Goal: Task Accomplishment & Management: Use online tool/utility

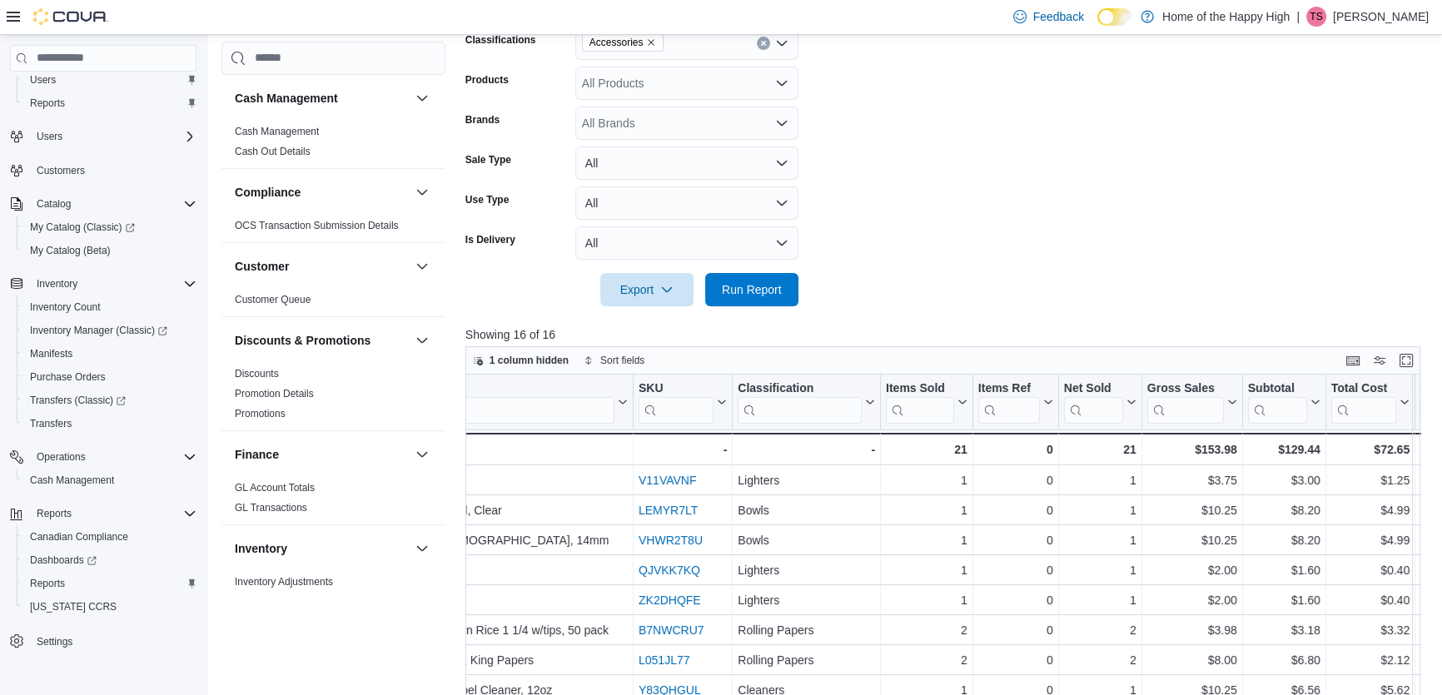
scroll to position [263, 0]
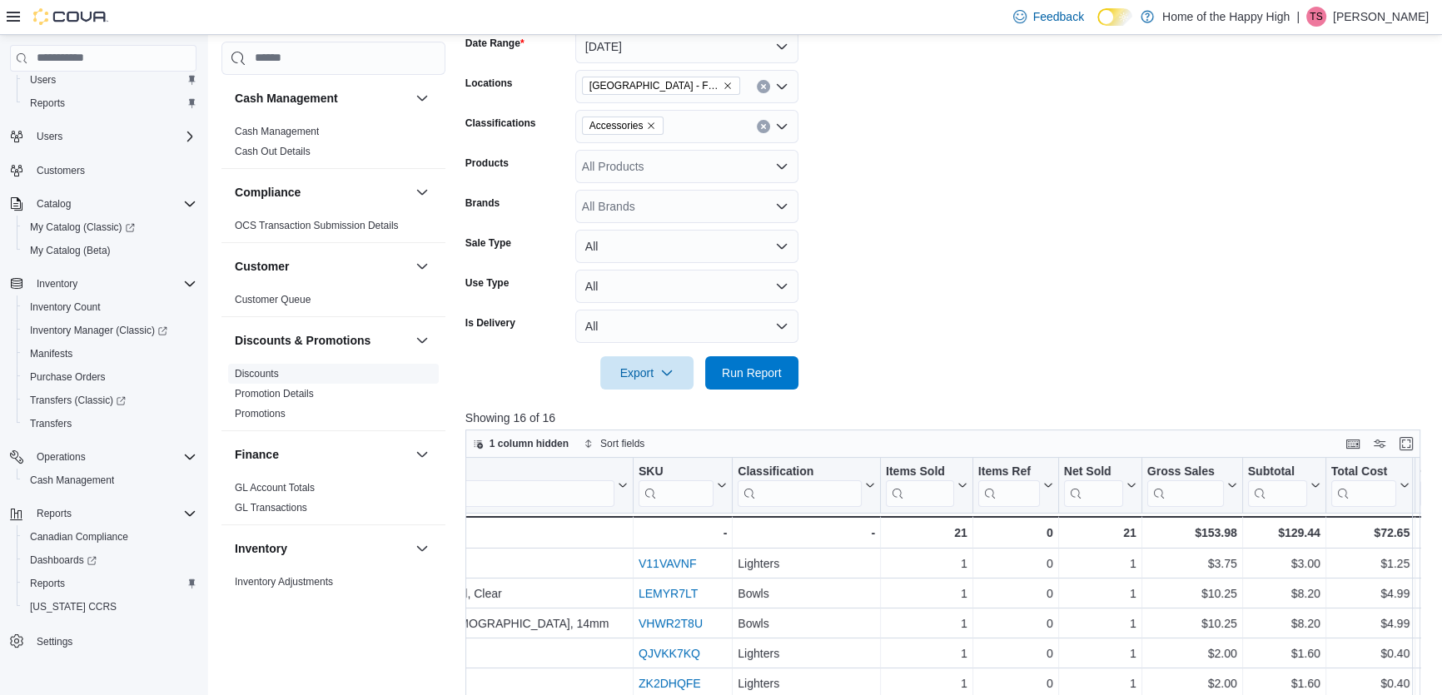
click at [276, 373] on link "Discounts" at bounding box center [257, 374] width 44 height 12
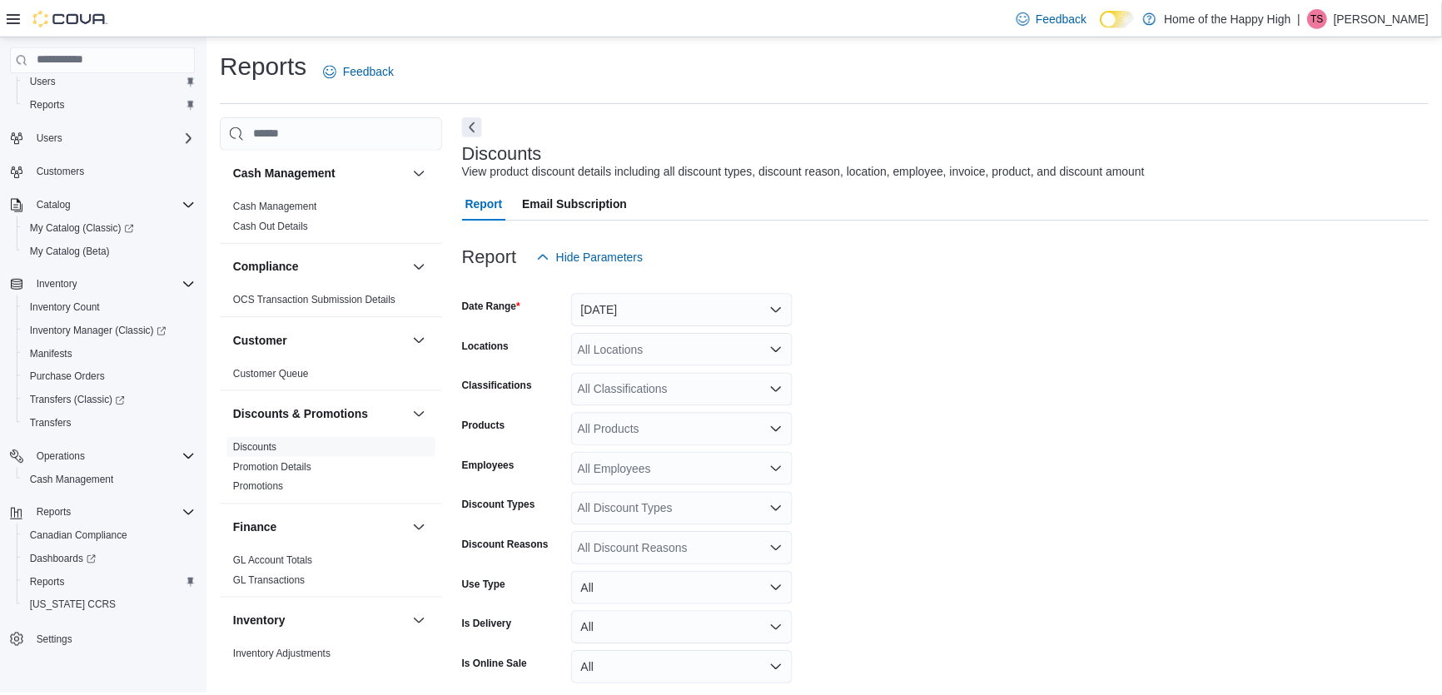
scroll to position [38, 0]
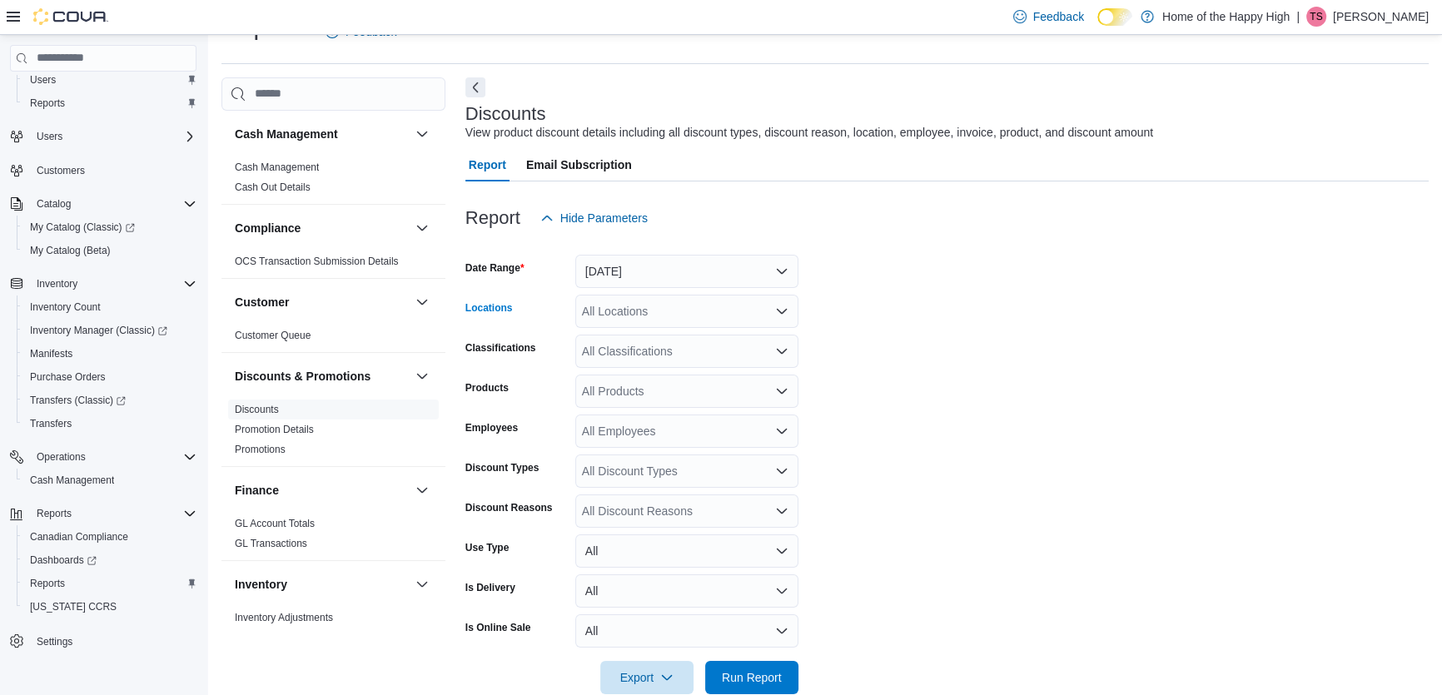
click at [650, 331] on form "Date Range [DATE] Locations All Locations Classifications All Classifications P…" at bounding box center [946, 465] width 963 height 460
click at [674, 274] on button "[DATE]" at bounding box center [686, 271] width 223 height 33
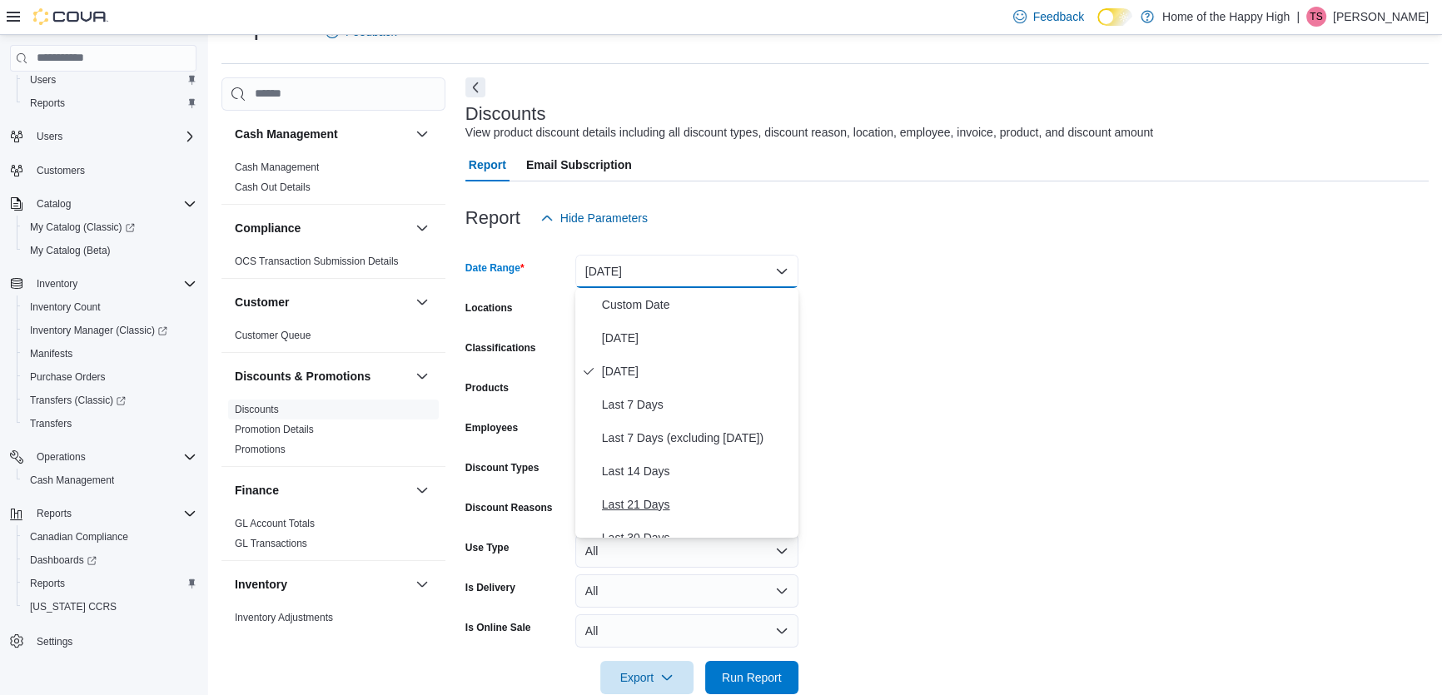
scroll to position [75, 0]
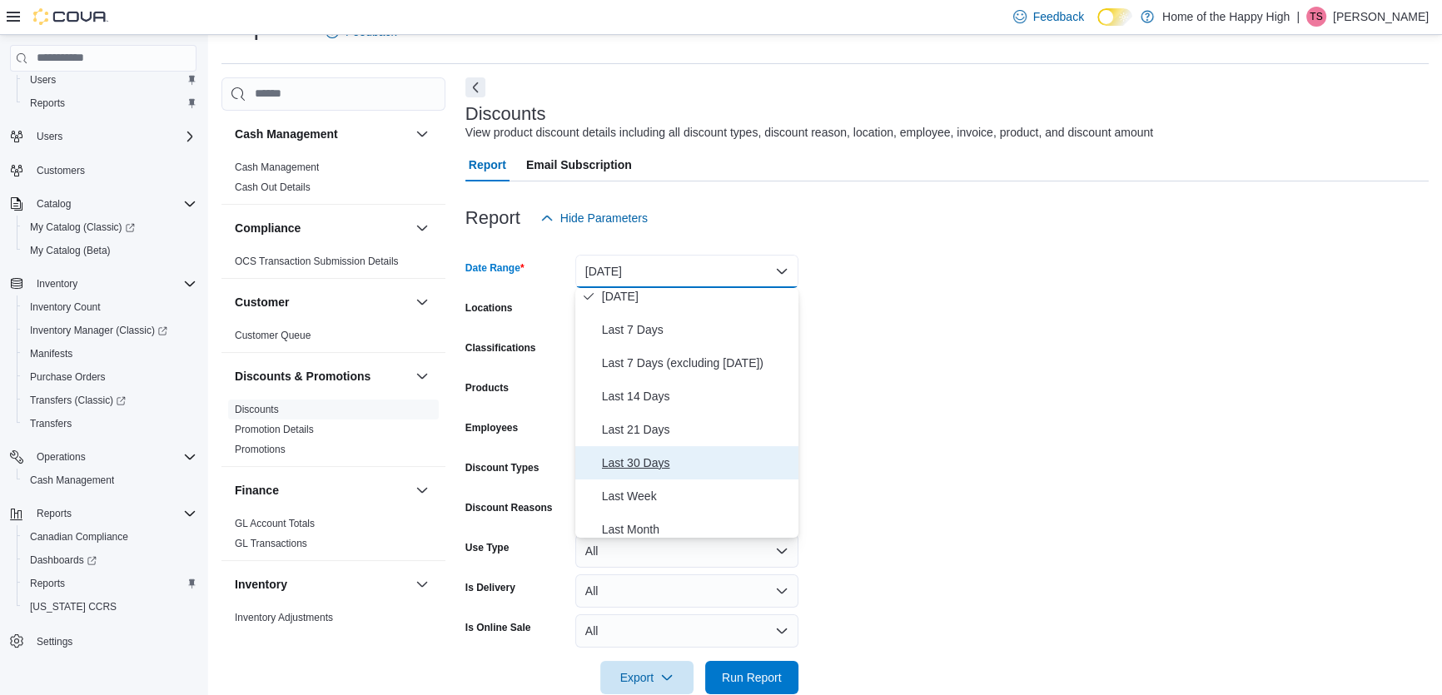
click at [694, 455] on span "Last 30 Days" at bounding box center [697, 463] width 190 height 20
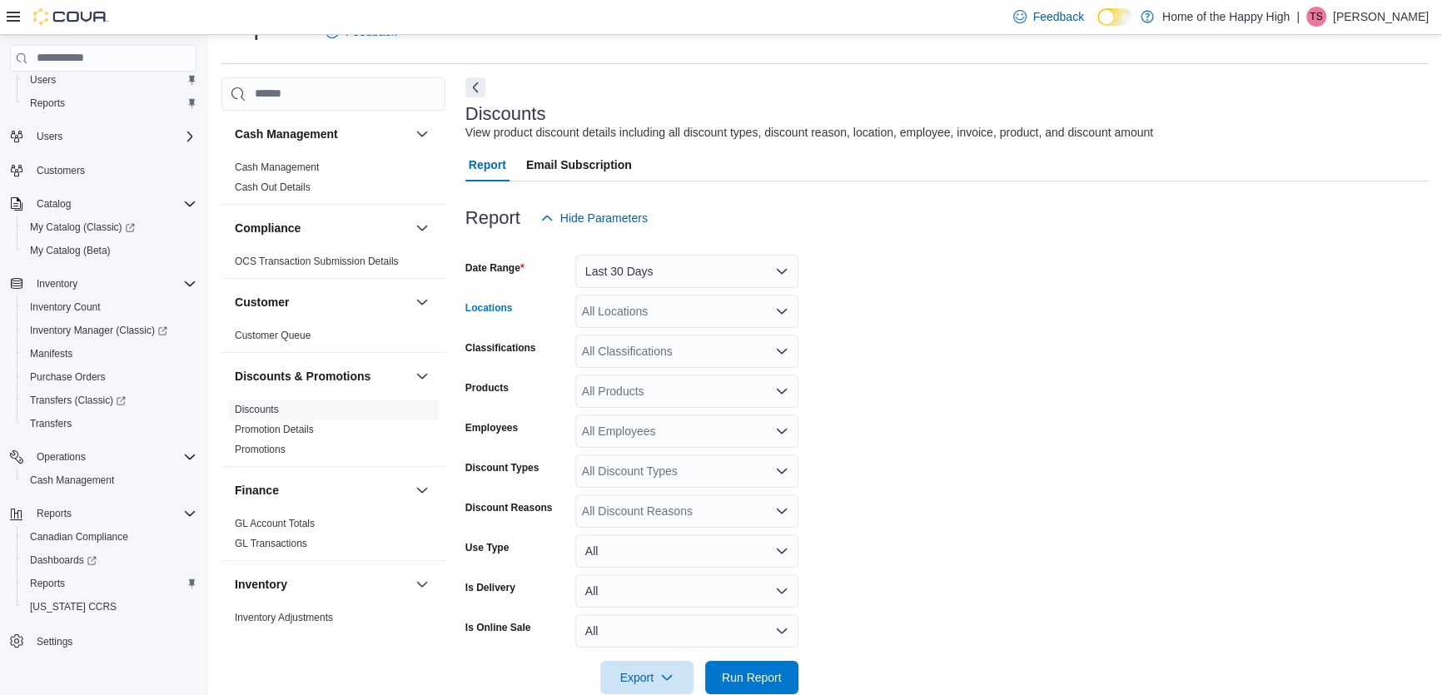
click at [673, 311] on div "All Locations" at bounding box center [686, 311] width 223 height 33
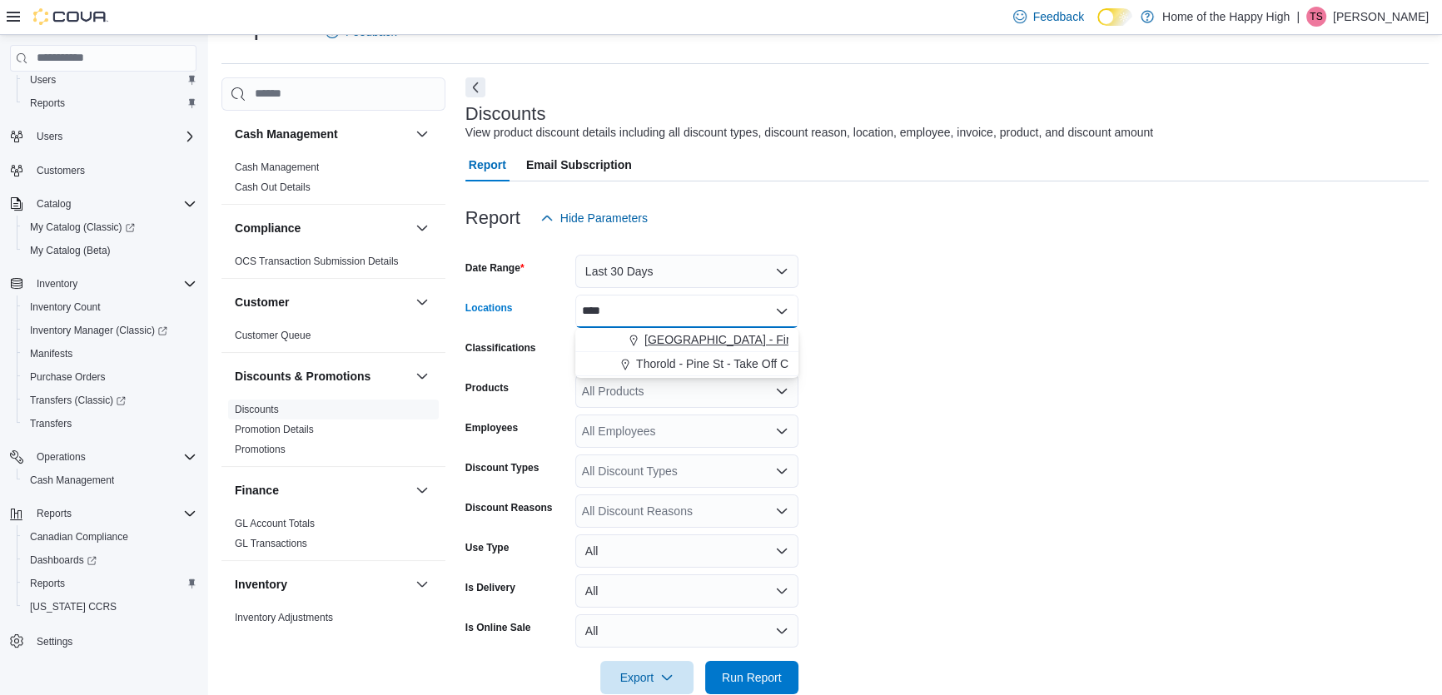
type input "****"
click at [704, 337] on span "[GEOGRAPHIC_DATA] - Fire & Flower" at bounding box center [744, 339] width 201 height 17
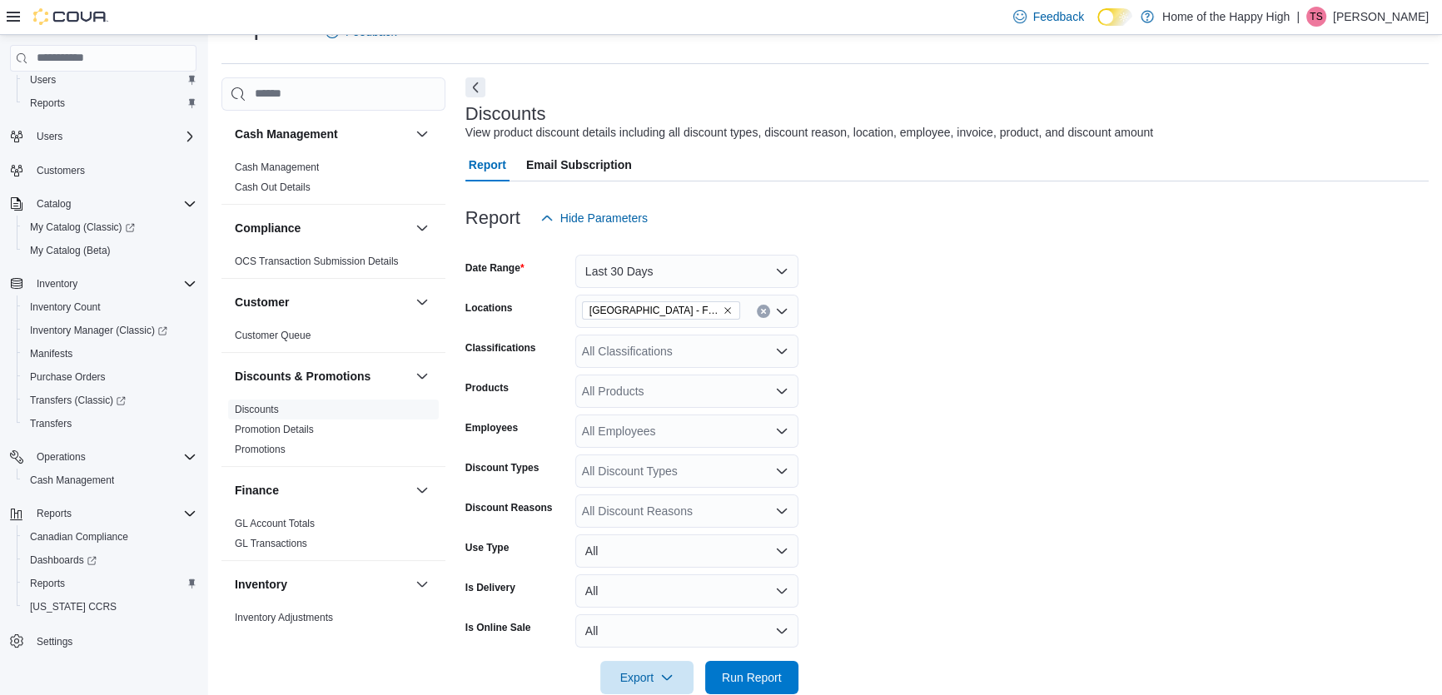
click at [1073, 287] on form "Date Range Last 30 Days Locations [GEOGRAPHIC_DATA] - Pine Centre - Fire & Flow…" at bounding box center [946, 465] width 963 height 460
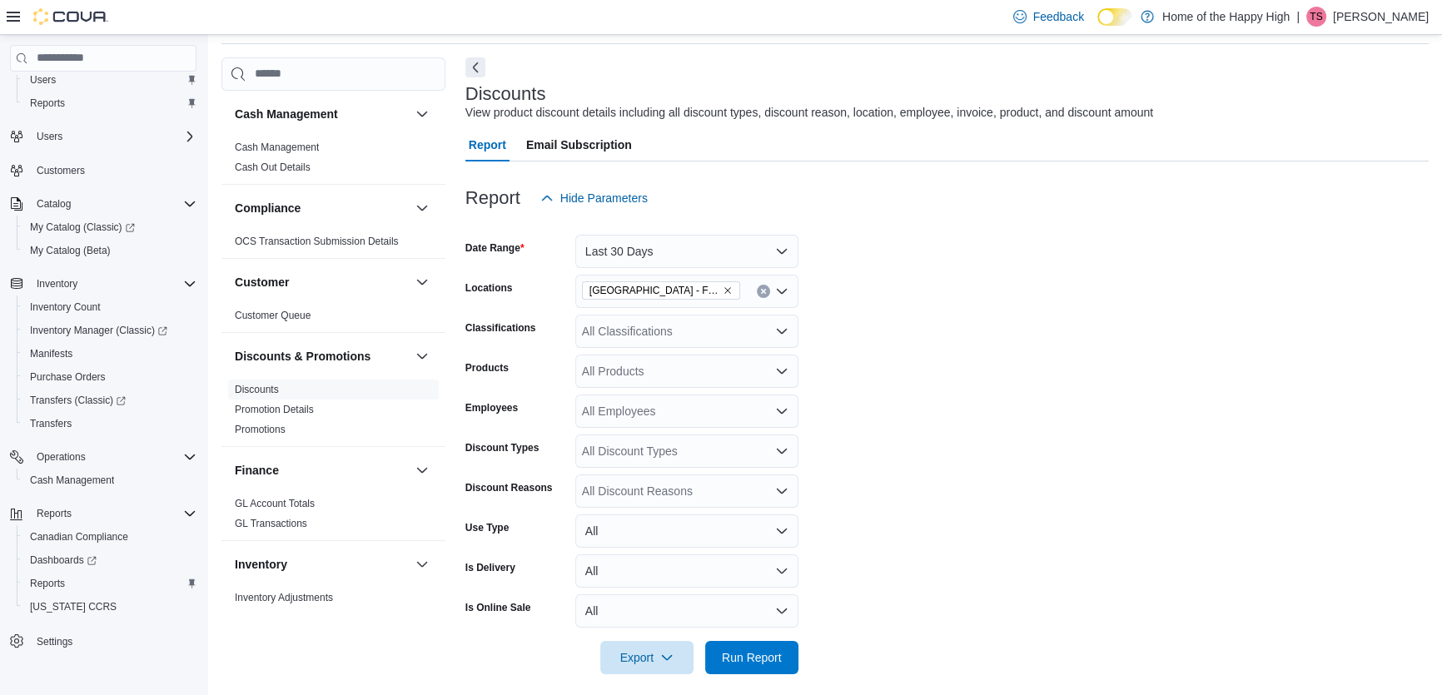
scroll to position [69, 0]
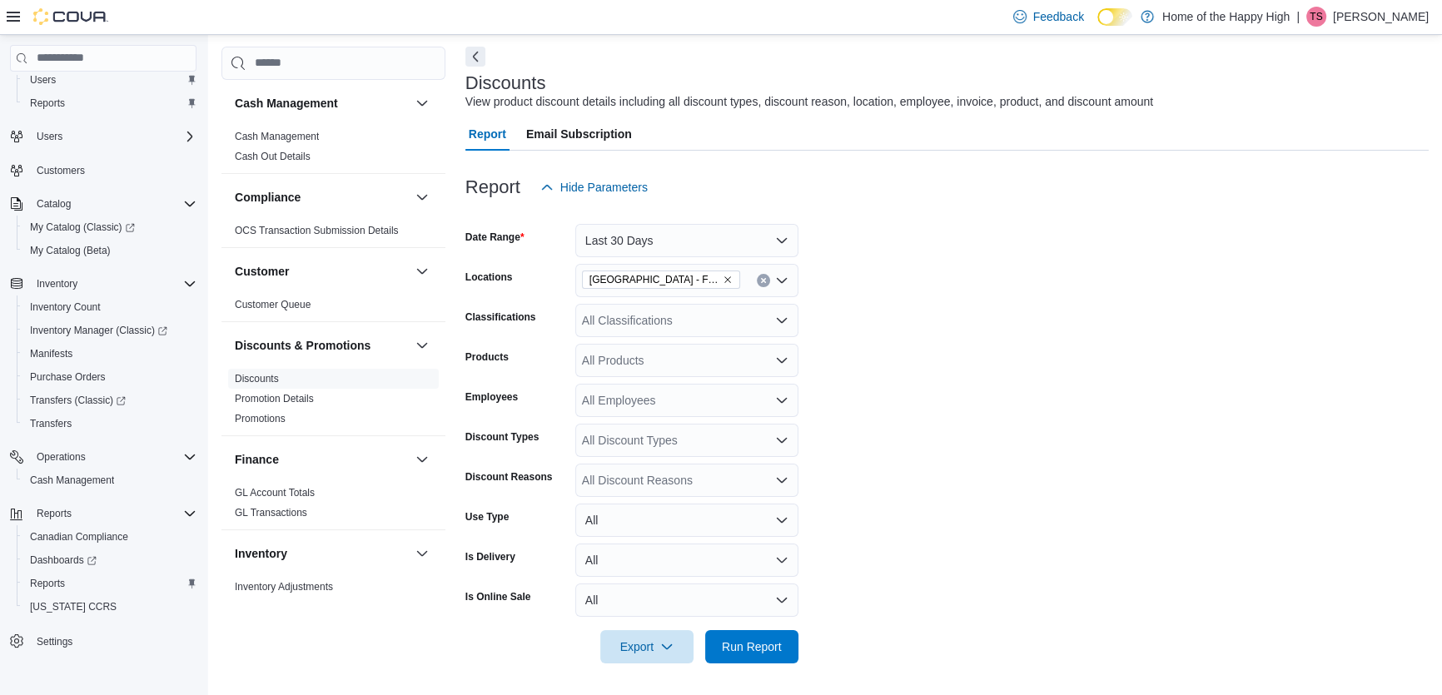
click at [712, 405] on div "All Employees" at bounding box center [686, 400] width 223 height 33
type input "**********"
click at [641, 433] on span "[PERSON_NAME]" at bounding box center [686, 428] width 203 height 17
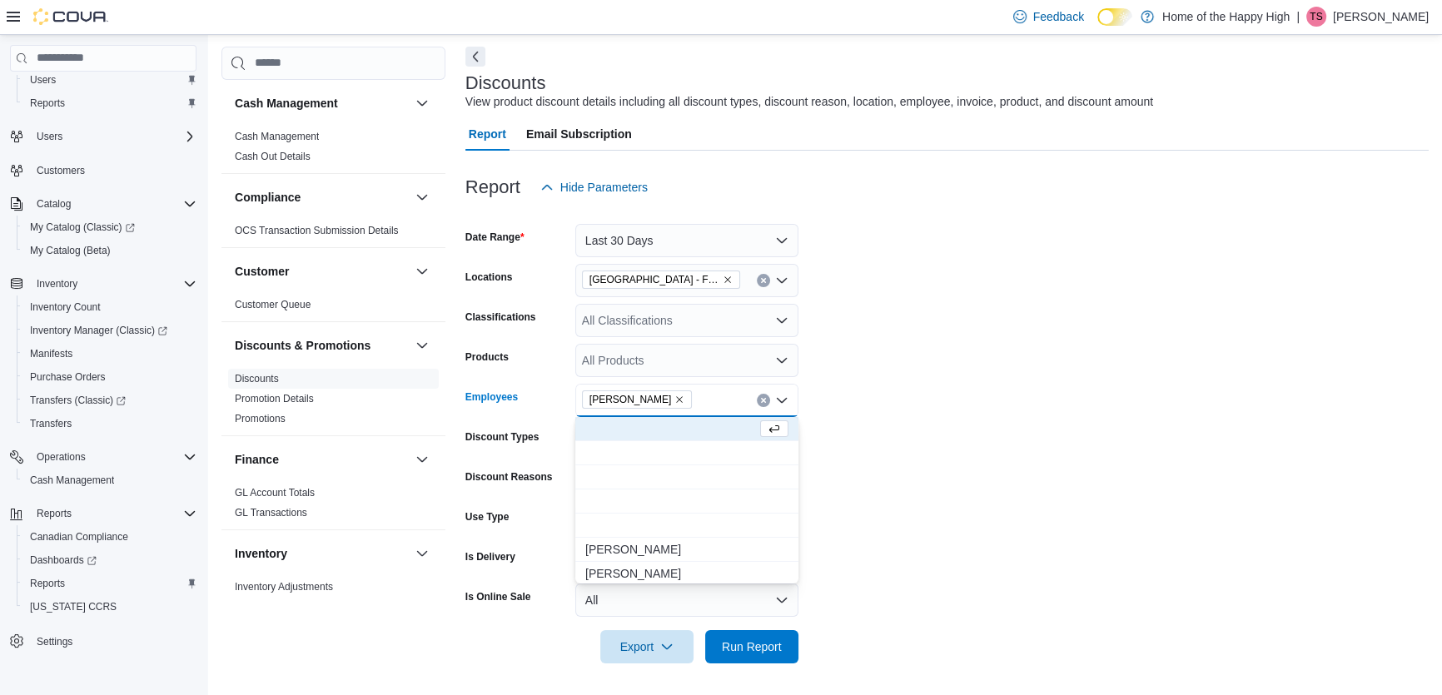
click at [1182, 341] on form "Date Range Last 30 Days Locations [GEOGRAPHIC_DATA] - [GEOGRAPHIC_DATA] - Fire …" at bounding box center [946, 434] width 963 height 460
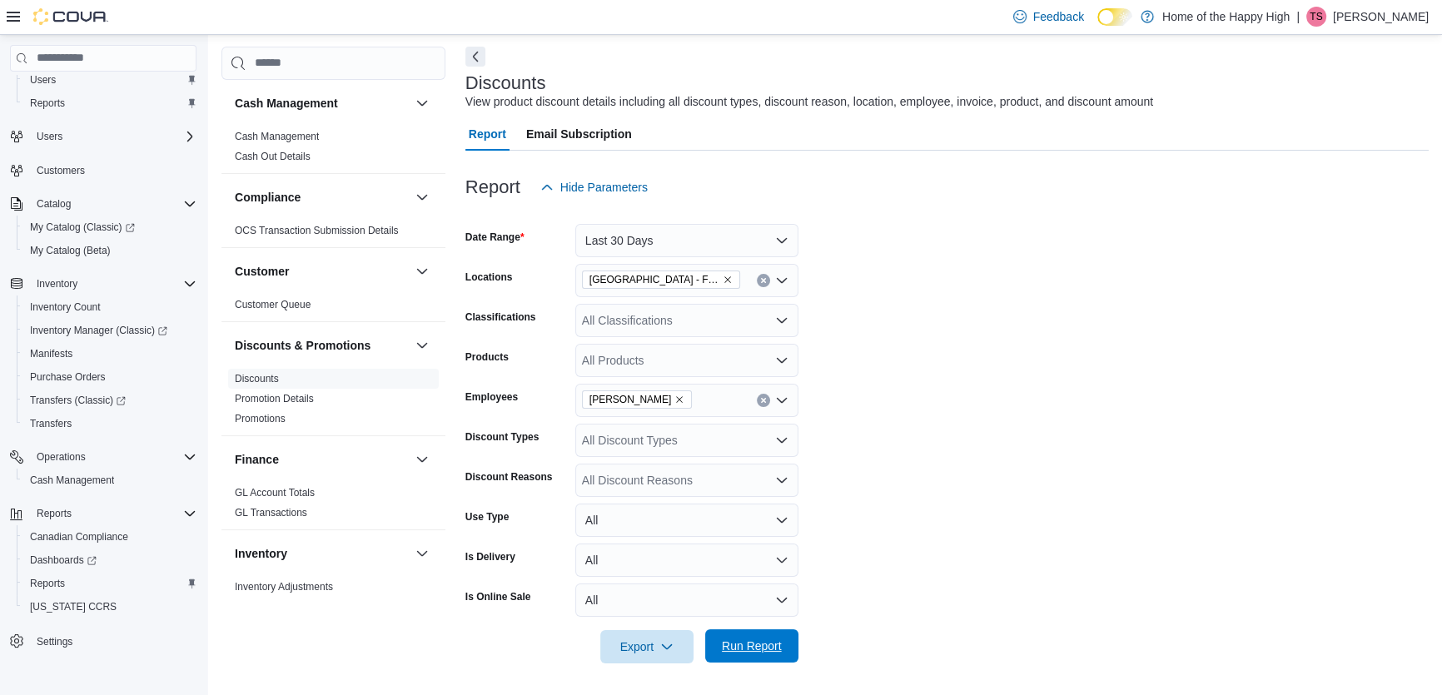
click at [753, 645] on span "Run Report" at bounding box center [752, 646] width 60 height 17
click at [660, 649] on icon "button" at bounding box center [666, 645] width 13 height 13
click at [648, 544] on span "Export to Excel" at bounding box center [649, 545] width 75 height 13
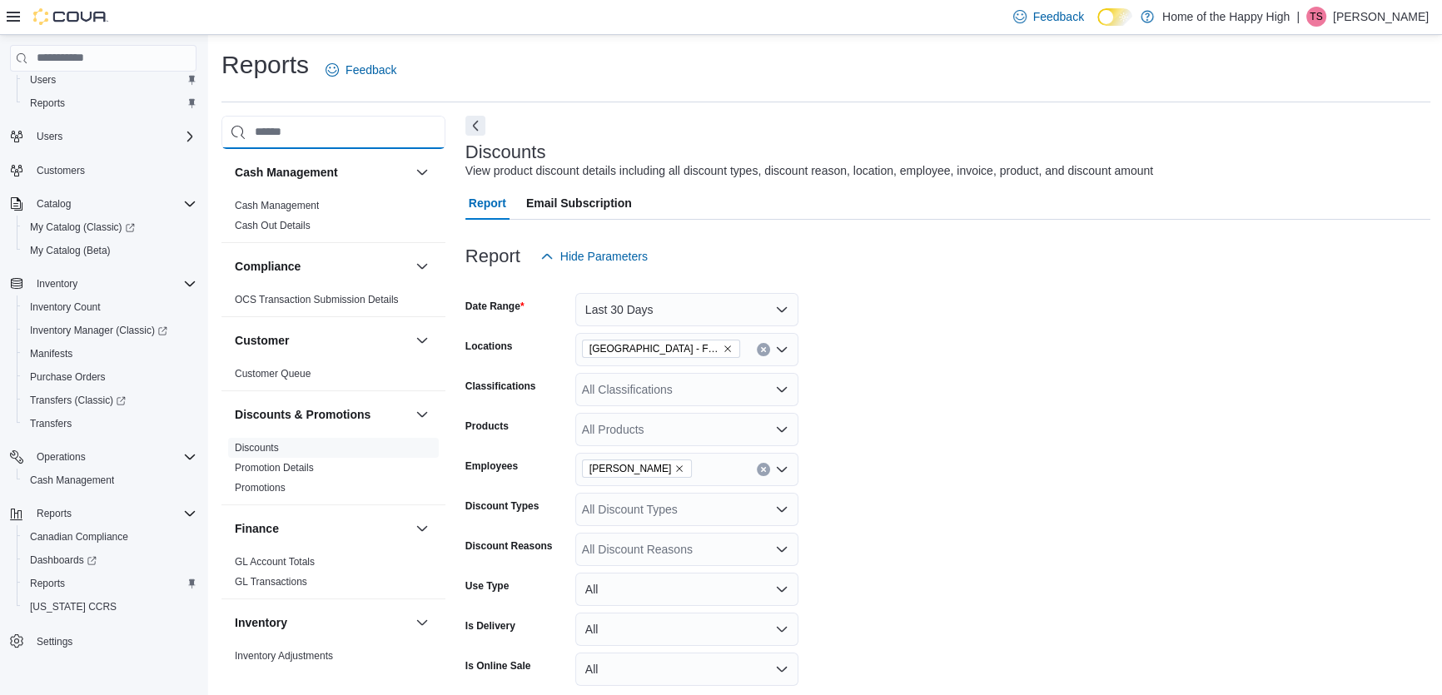
click at [276, 134] on input "search" at bounding box center [333, 132] width 224 height 33
click at [299, 206] on link "Cash Management" at bounding box center [277, 206] width 84 height 12
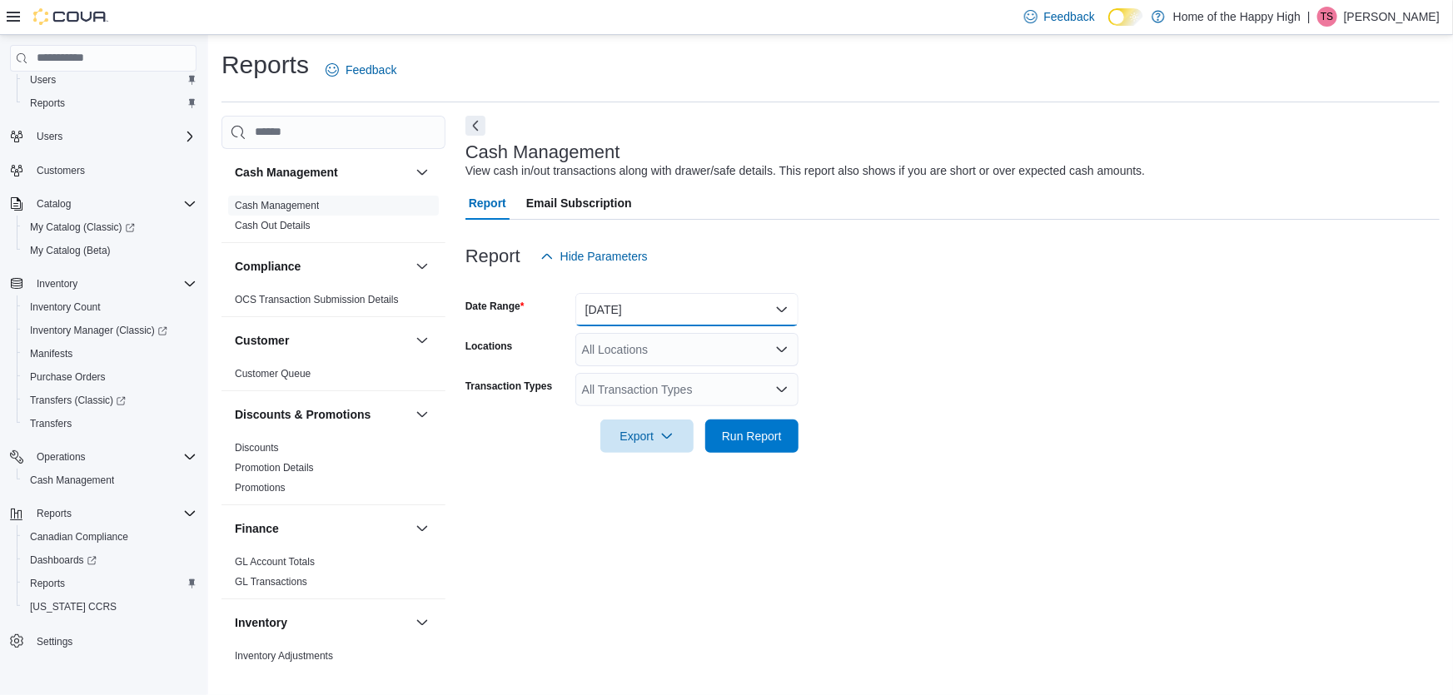
click at [694, 321] on button "[DATE]" at bounding box center [686, 309] width 223 height 33
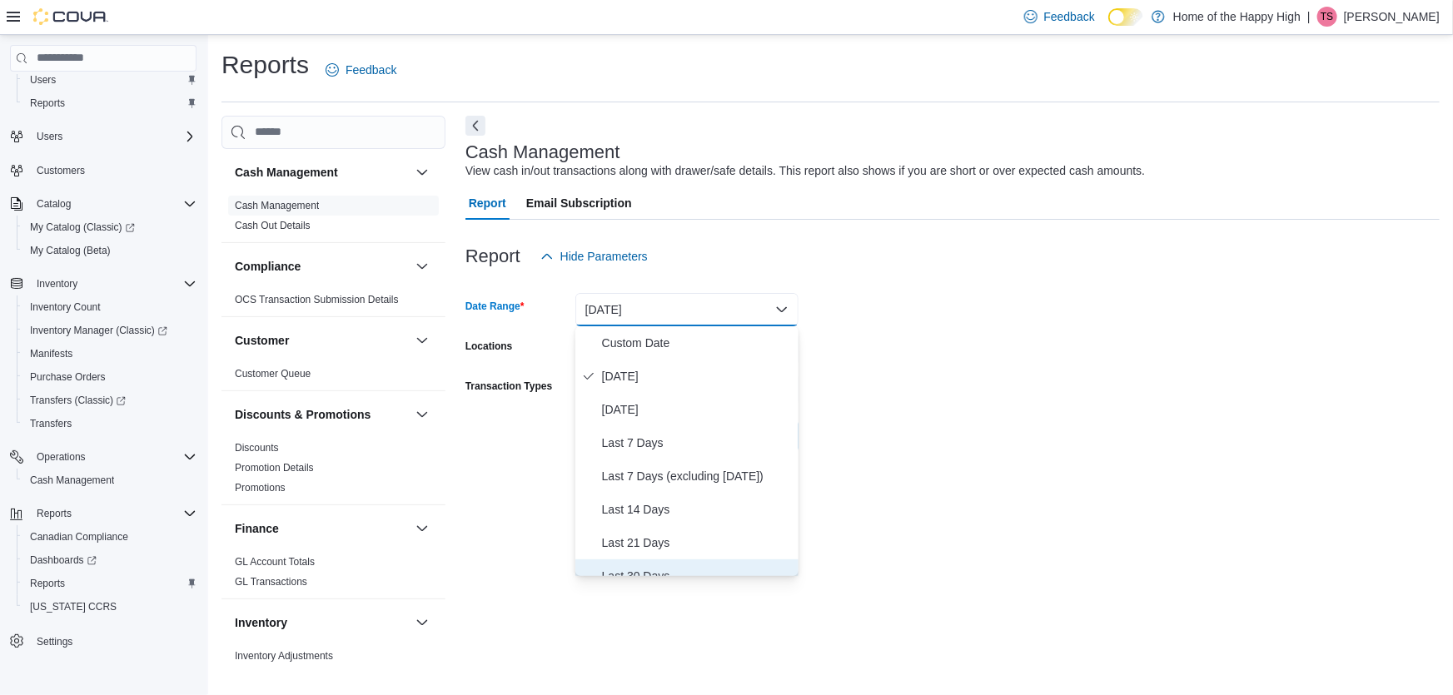
click at [678, 567] on span "Last 30 Days" at bounding box center [697, 576] width 190 height 20
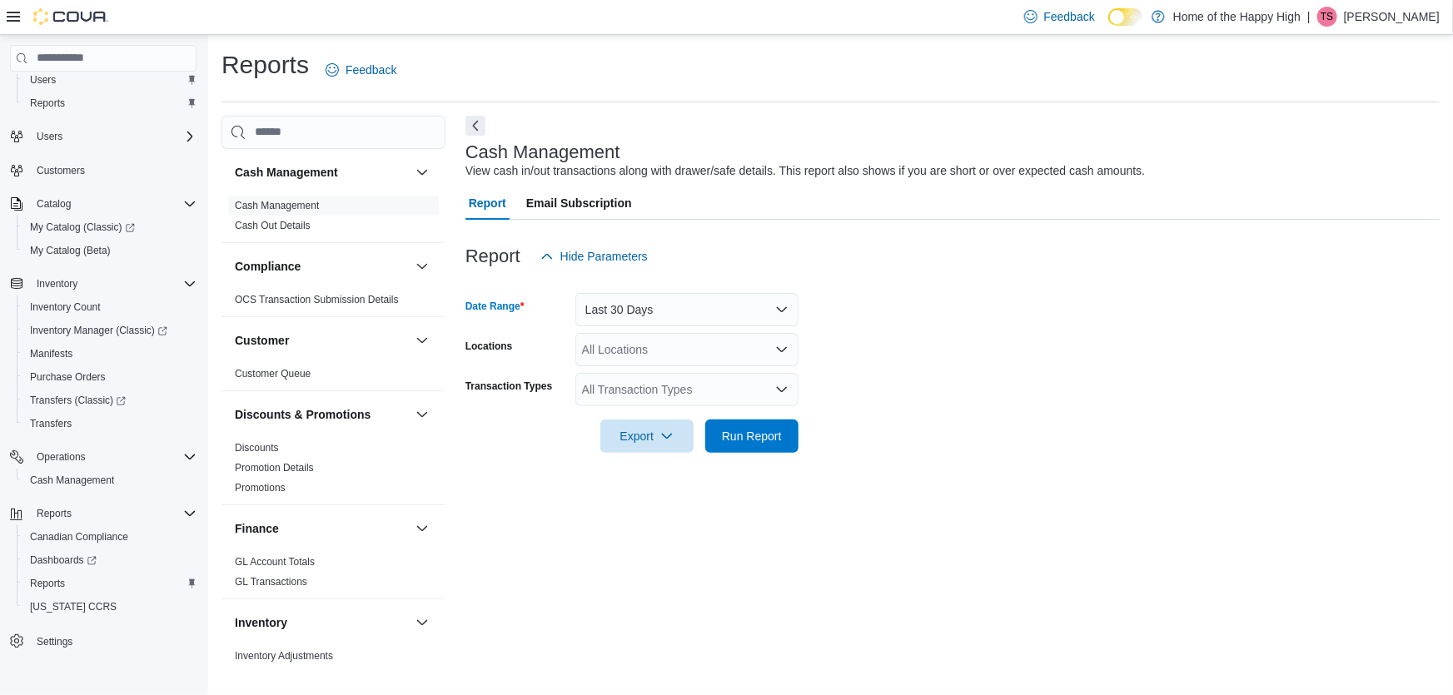
click at [712, 350] on div "All Locations" at bounding box center [686, 349] width 223 height 33
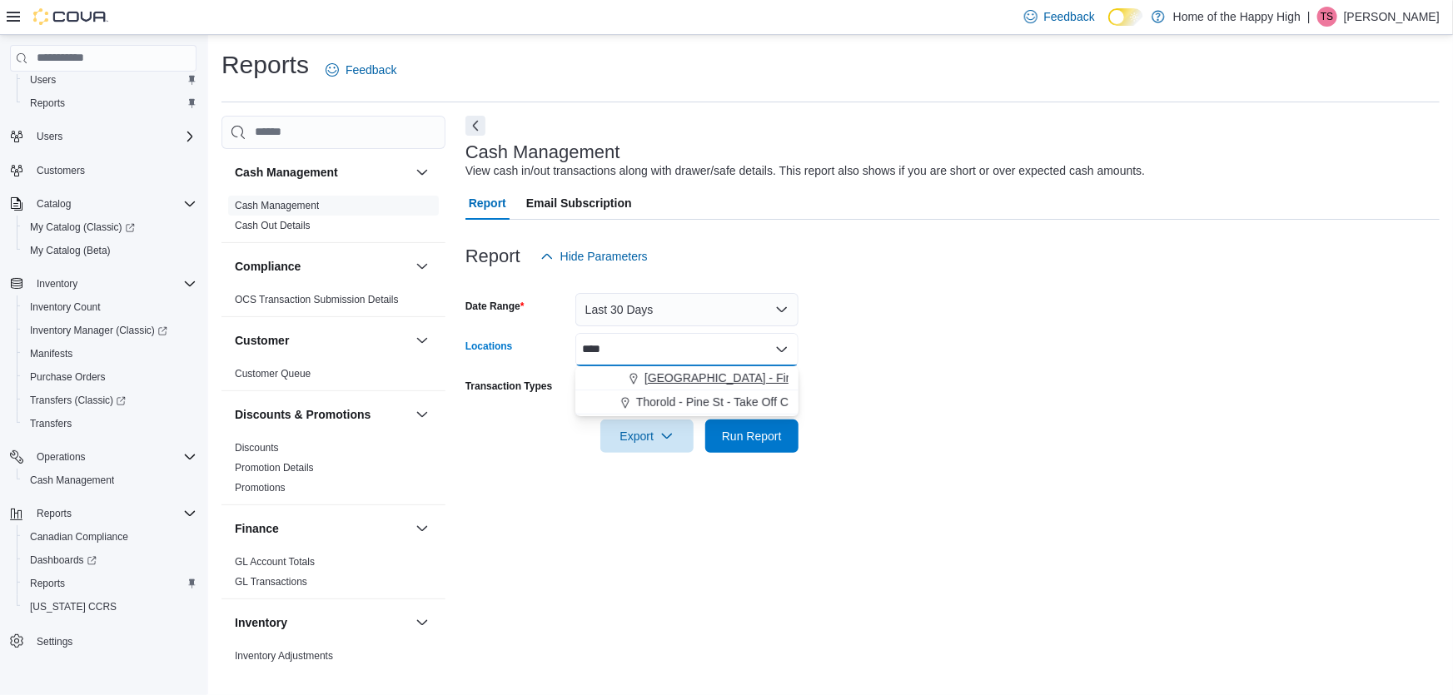
type input "****"
click at [712, 372] on span "[GEOGRAPHIC_DATA] - Fire & Flower" at bounding box center [744, 378] width 201 height 17
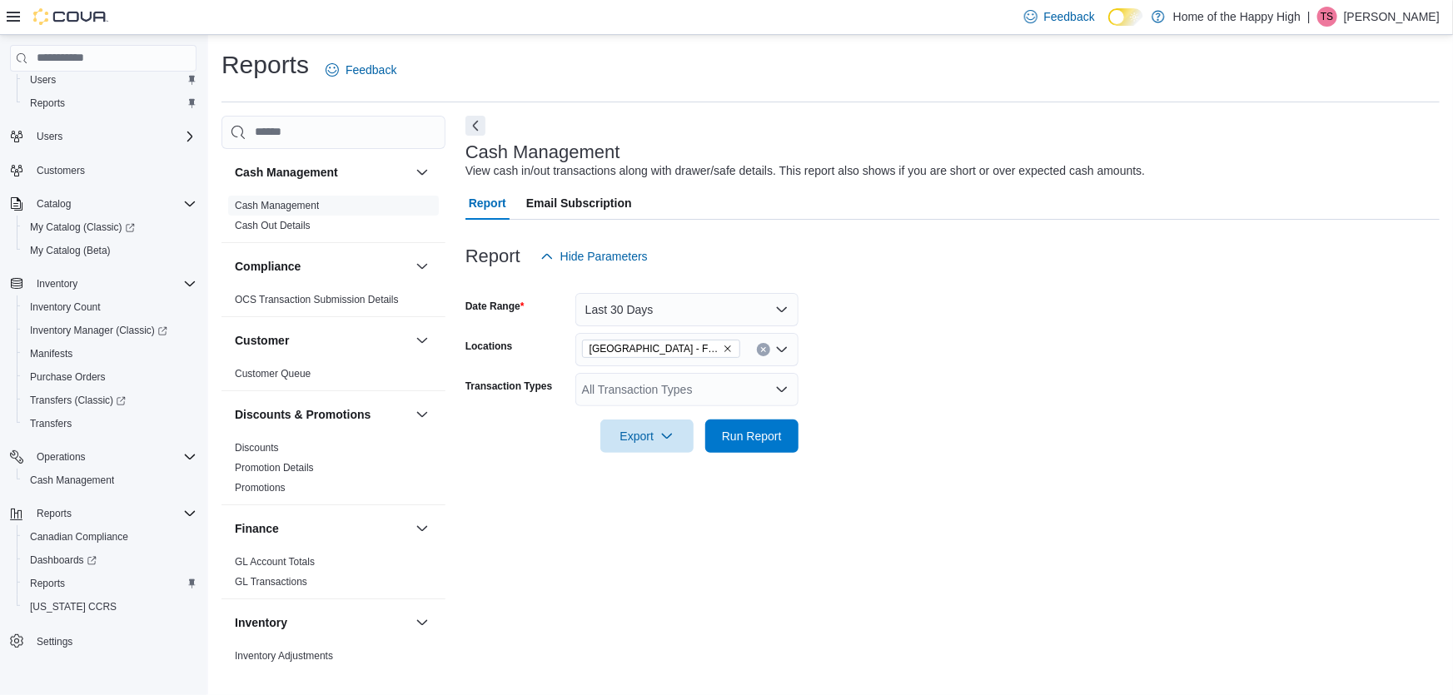
click at [1067, 374] on form "Date Range Last 30 Days Locations [GEOGRAPHIC_DATA] - Fire & Flower Transaction…" at bounding box center [952, 363] width 974 height 180
click at [768, 430] on span "Run Report" at bounding box center [752, 435] width 60 height 17
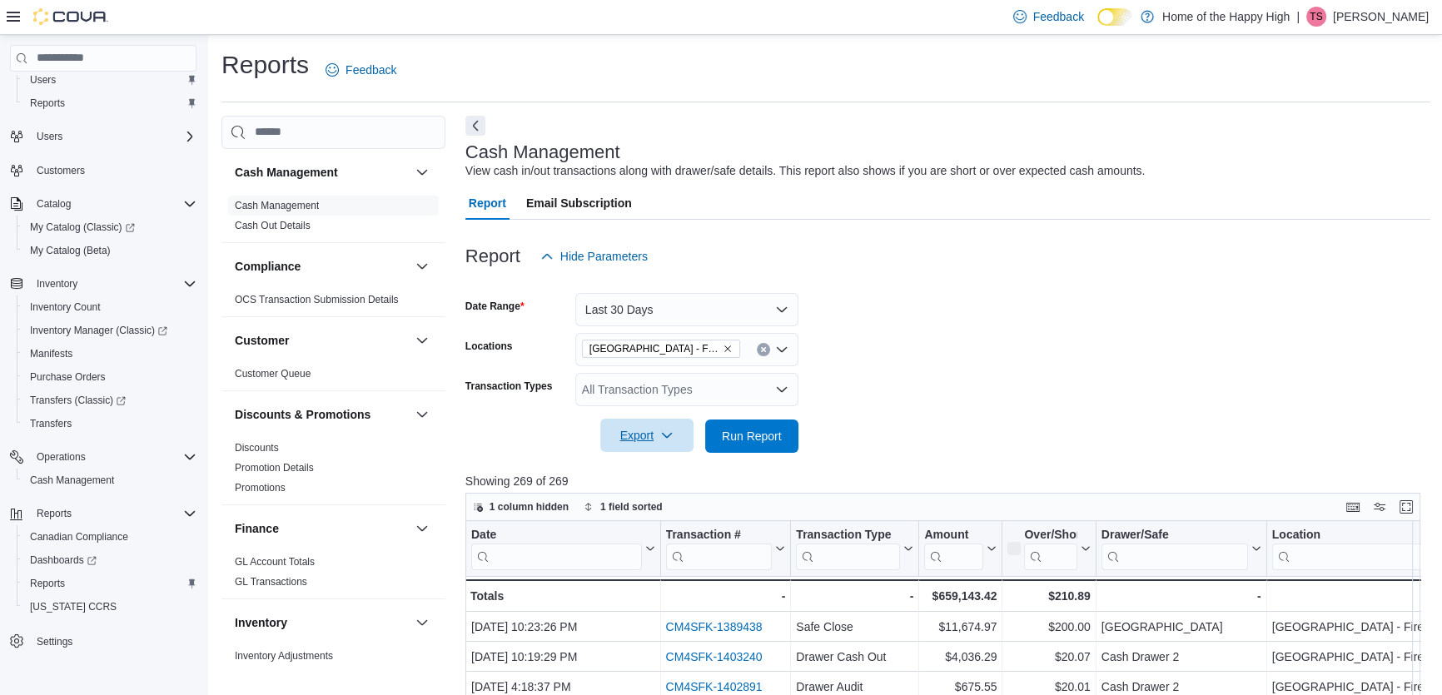
click at [655, 433] on span "Export" at bounding box center [646, 435] width 73 height 33
click at [662, 460] on button "Export to Excel" at bounding box center [649, 469] width 95 height 33
click at [1105, 85] on div "Reports Feedback" at bounding box center [825, 69] width 1209 height 43
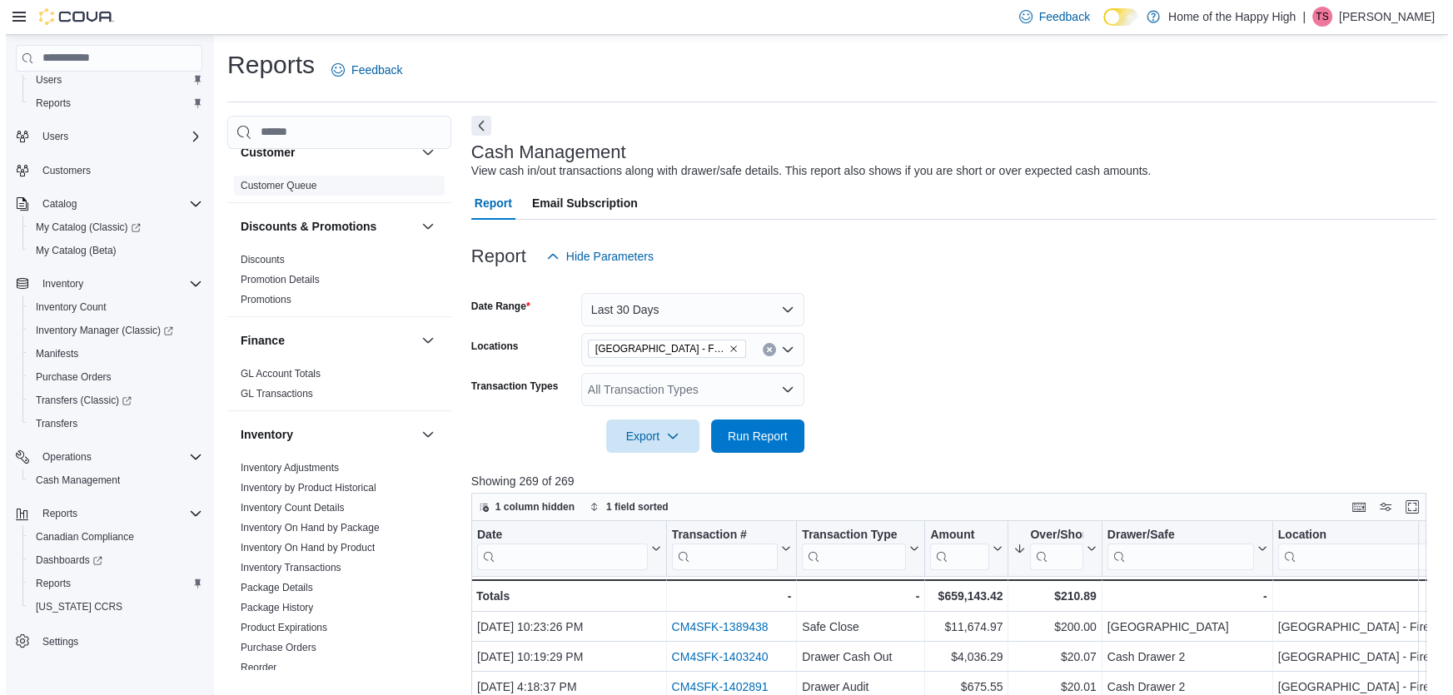
scroll to position [75, 0]
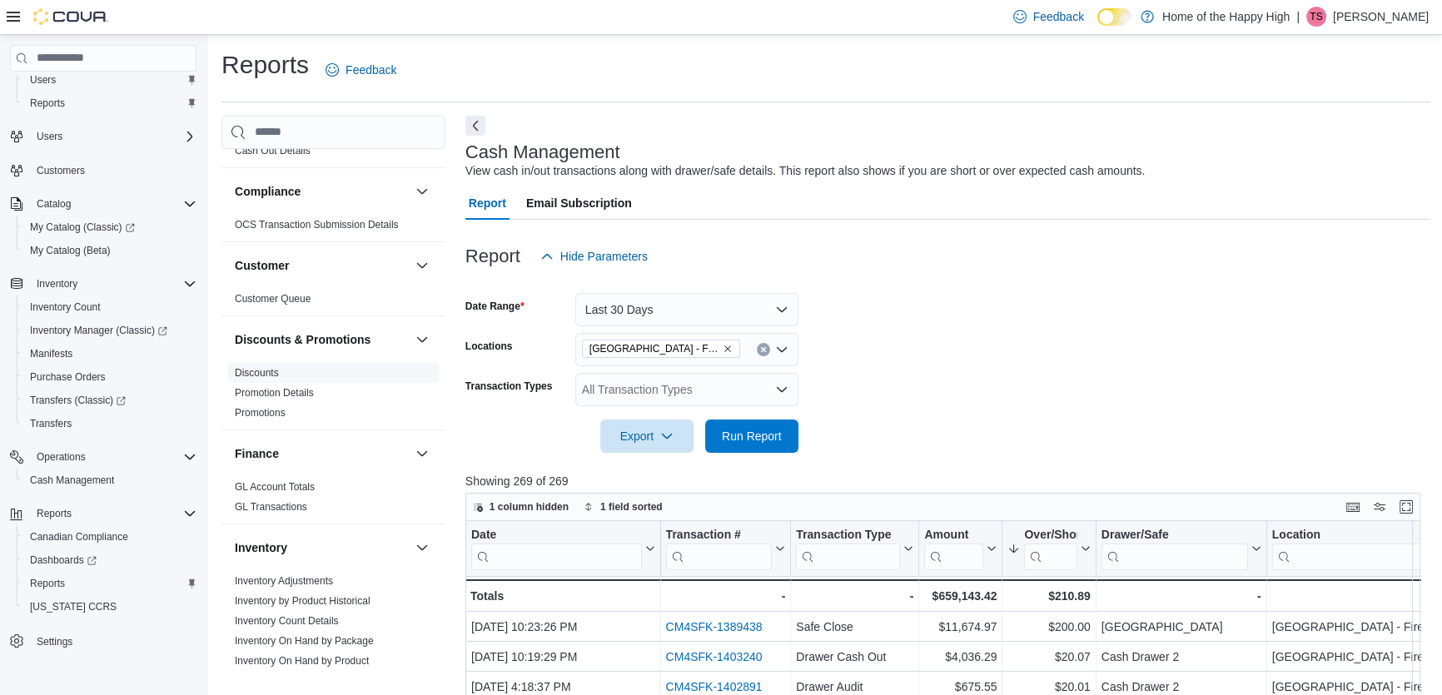
click at [261, 367] on link "Discounts" at bounding box center [257, 373] width 44 height 12
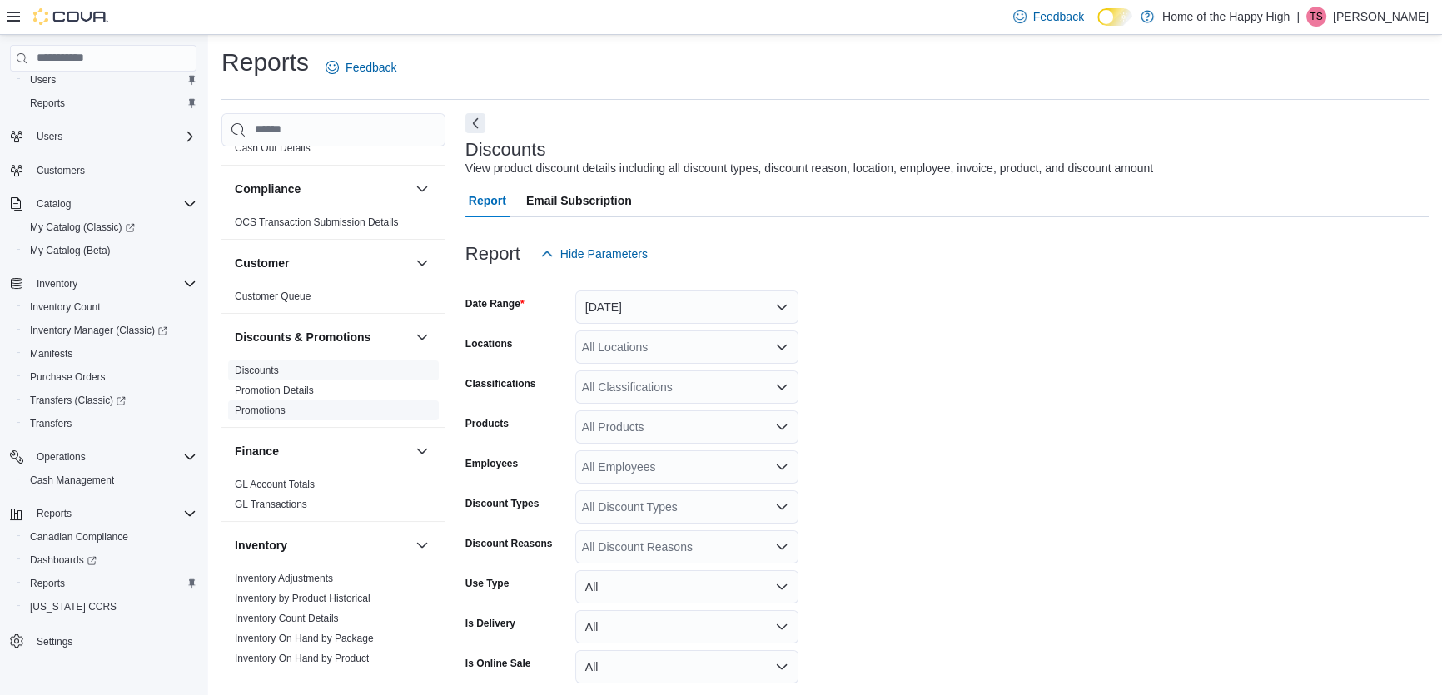
scroll to position [38, 0]
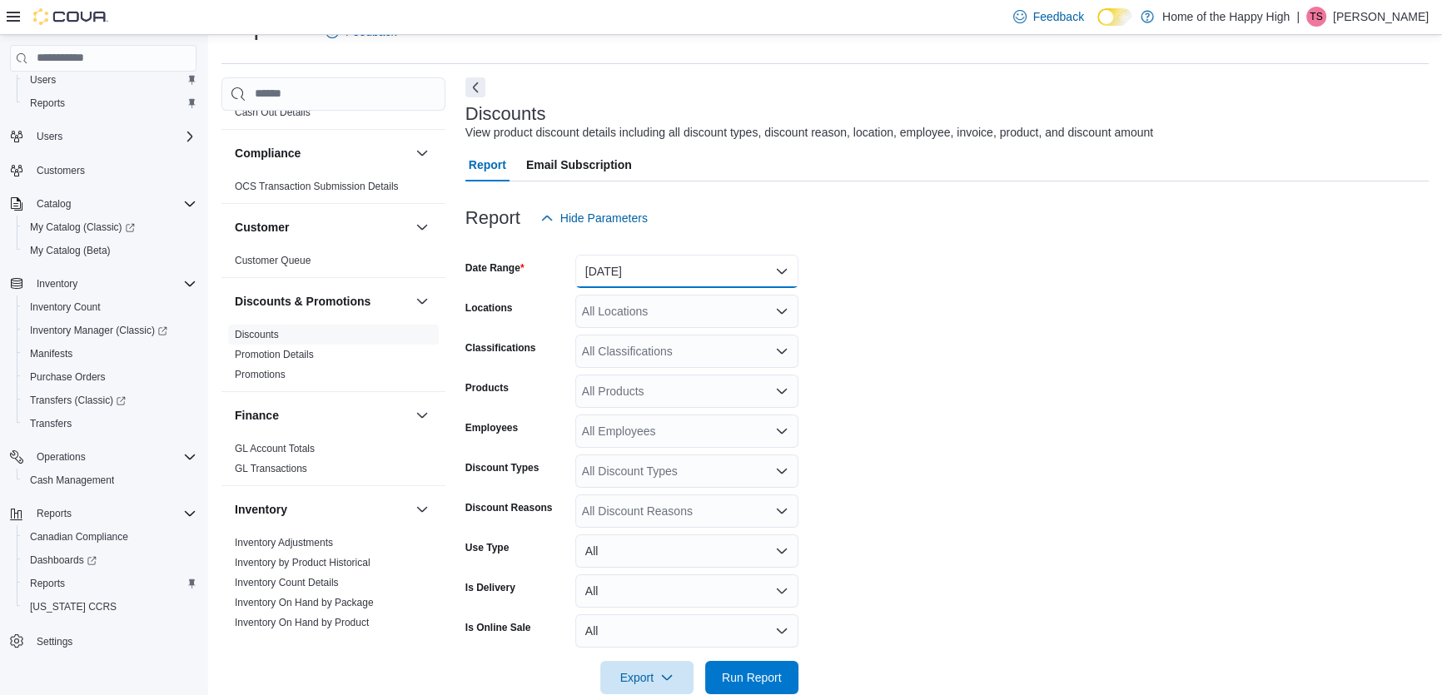
click at [758, 259] on button "[DATE]" at bounding box center [686, 271] width 223 height 33
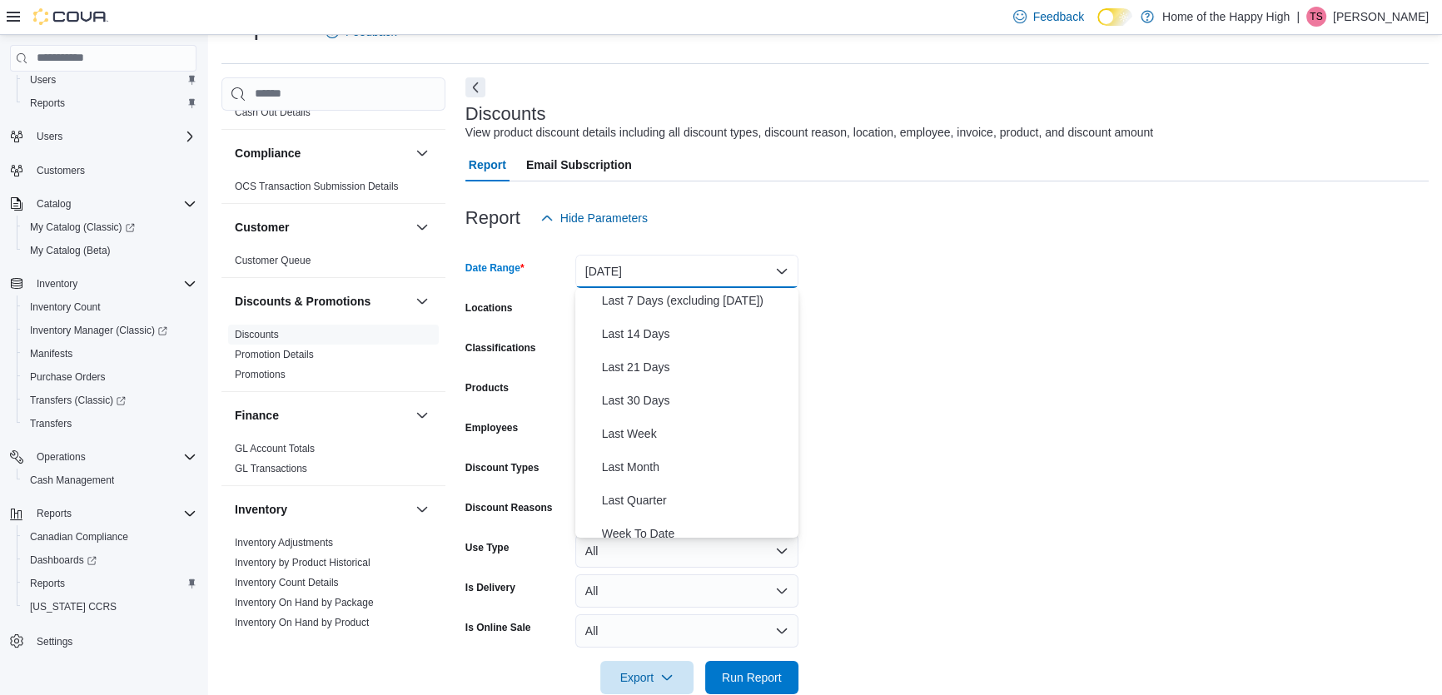
scroll to position [151, 0]
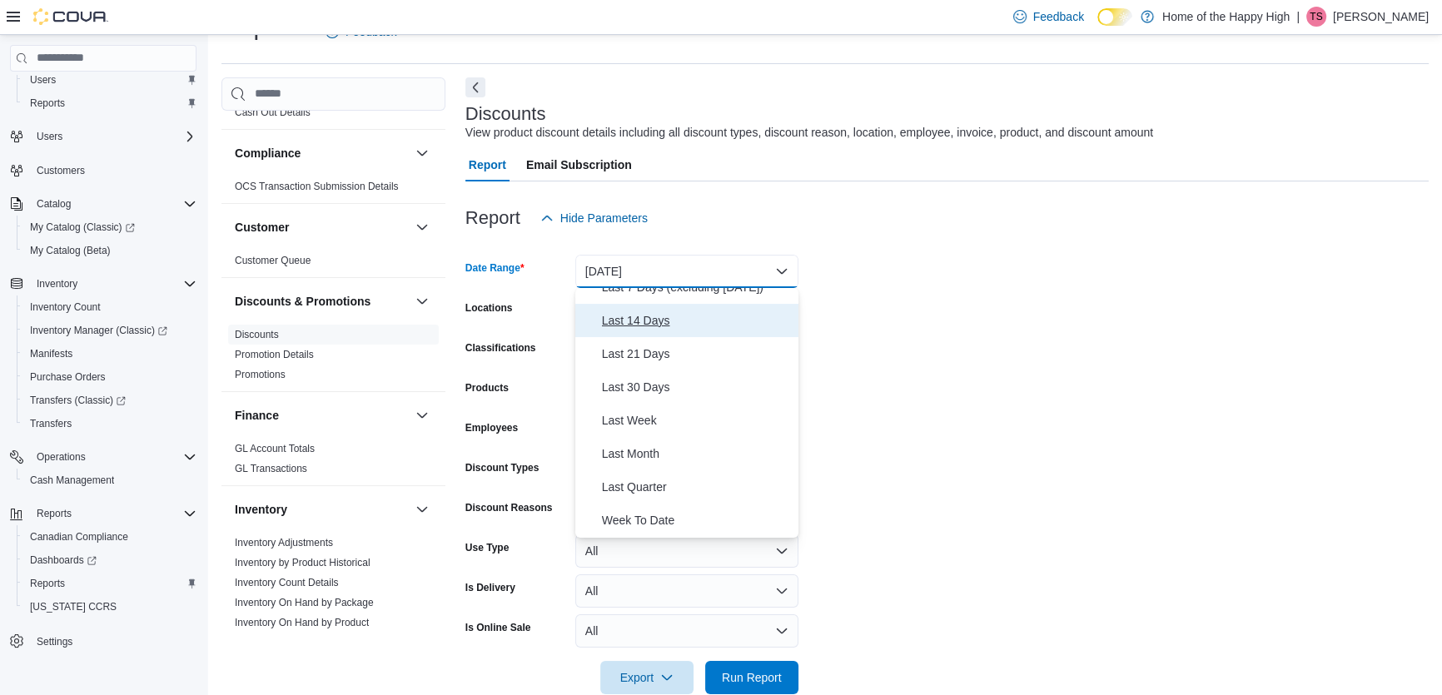
click at [675, 318] on span "Last 14 Days" at bounding box center [697, 321] width 190 height 20
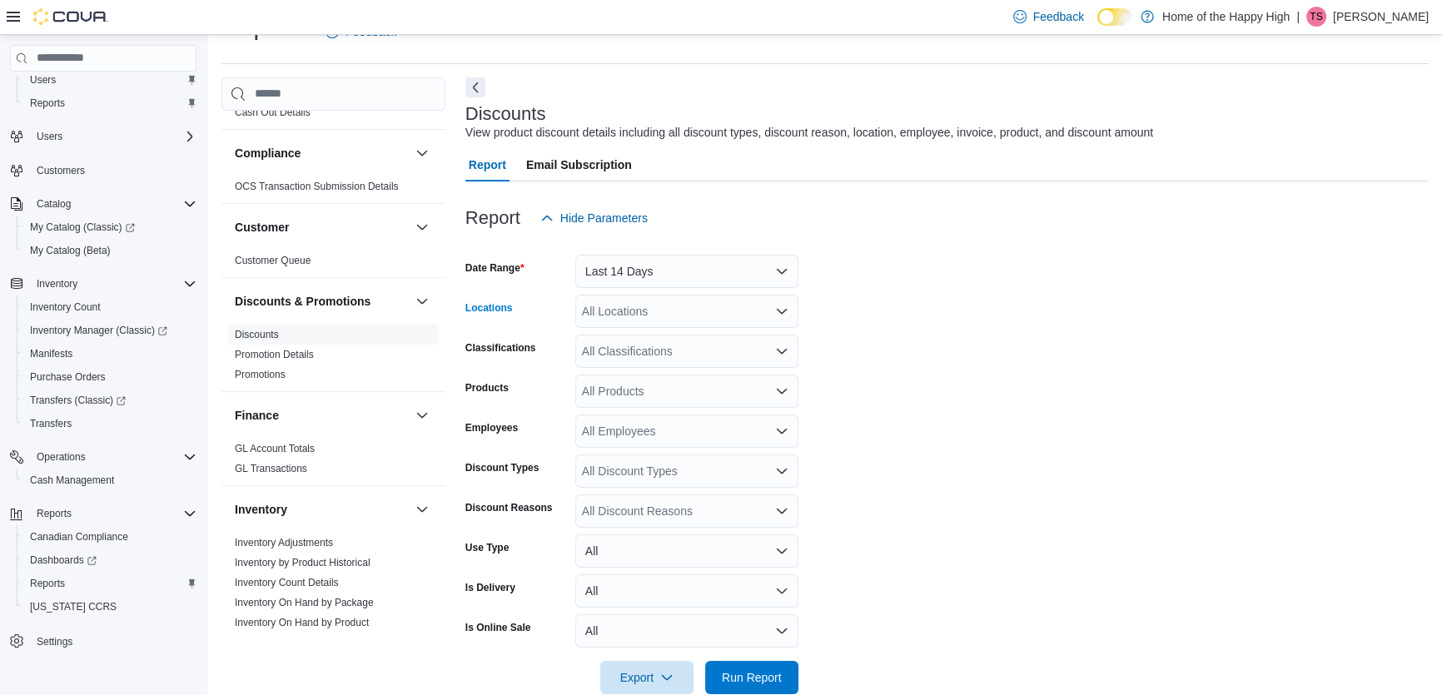
click at [683, 307] on div "All Locations" at bounding box center [686, 311] width 223 height 33
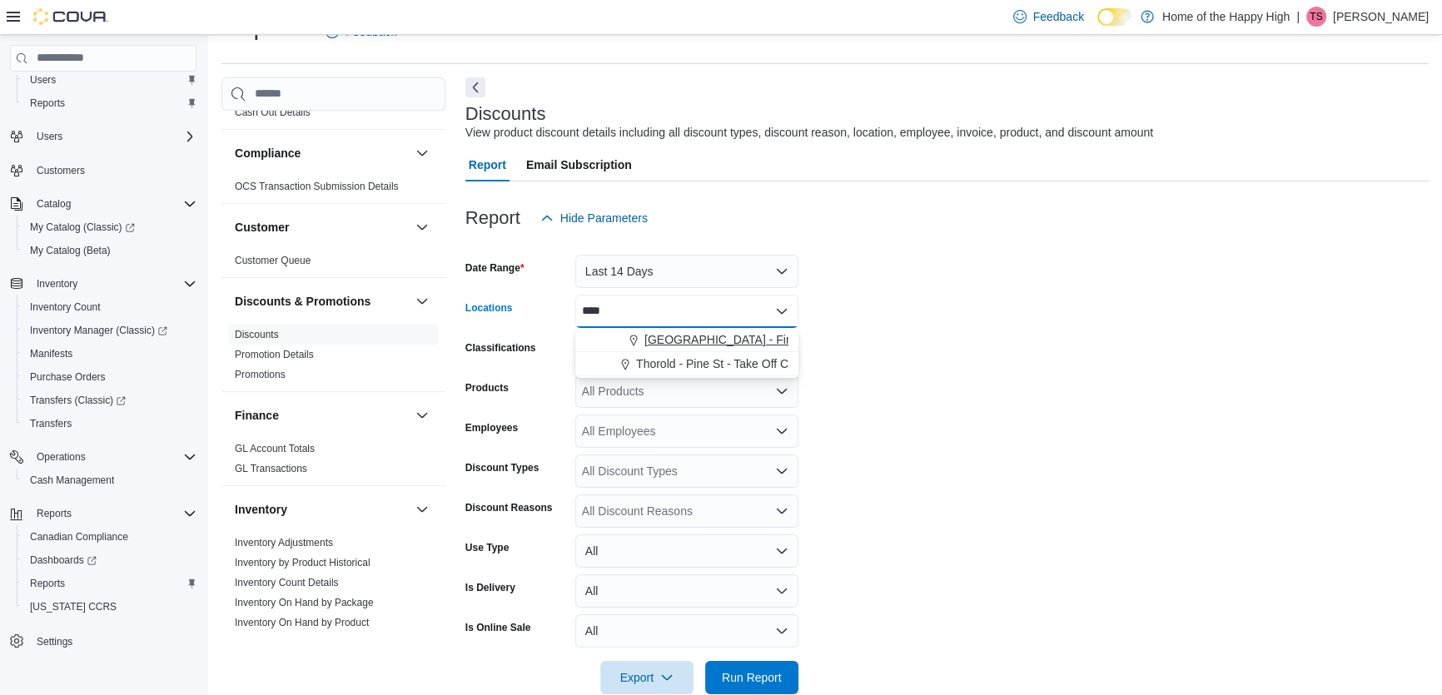
type input "****"
click at [696, 340] on span "[GEOGRAPHIC_DATA] - Fire & Flower" at bounding box center [744, 339] width 201 height 17
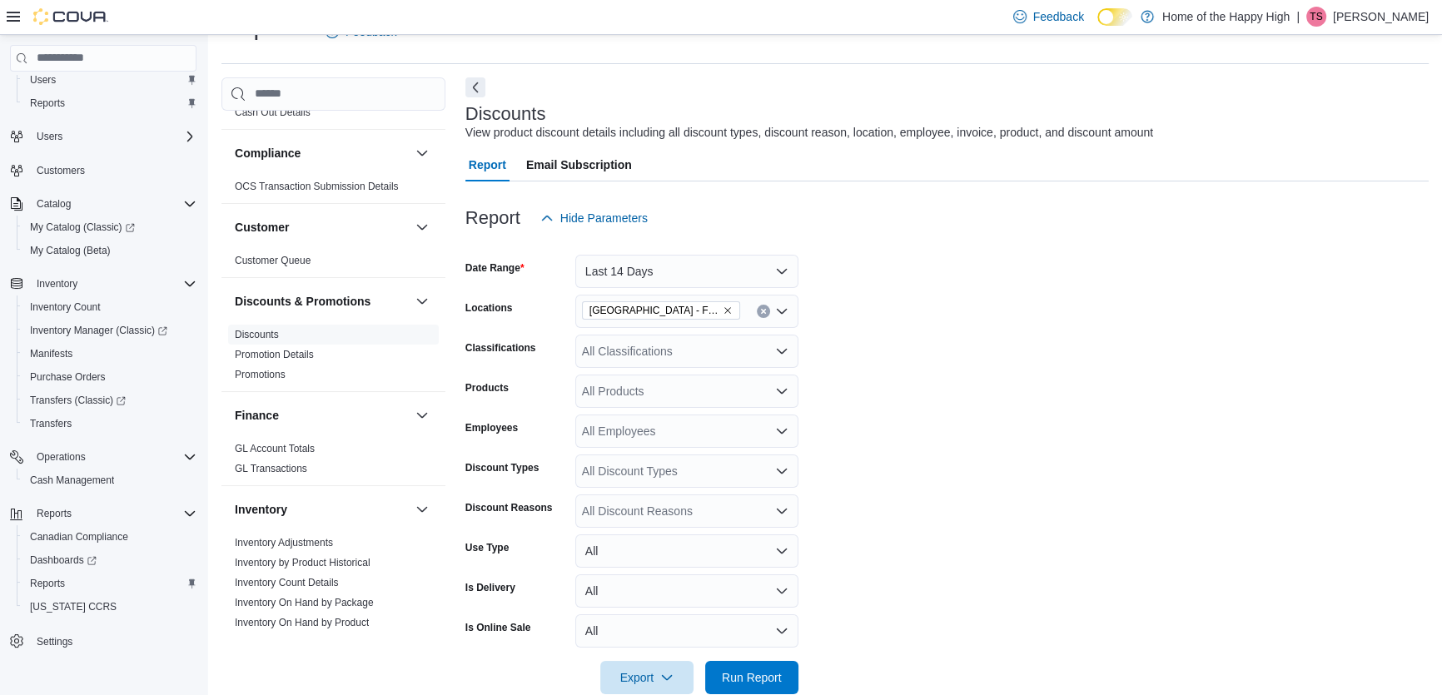
click at [957, 325] on form "Date Range Last 14 Days Locations [GEOGRAPHIC_DATA] - Pine Centre - Fire & Flow…" at bounding box center [946, 465] width 963 height 460
click at [655, 258] on button "Last 14 Days" at bounding box center [686, 271] width 223 height 33
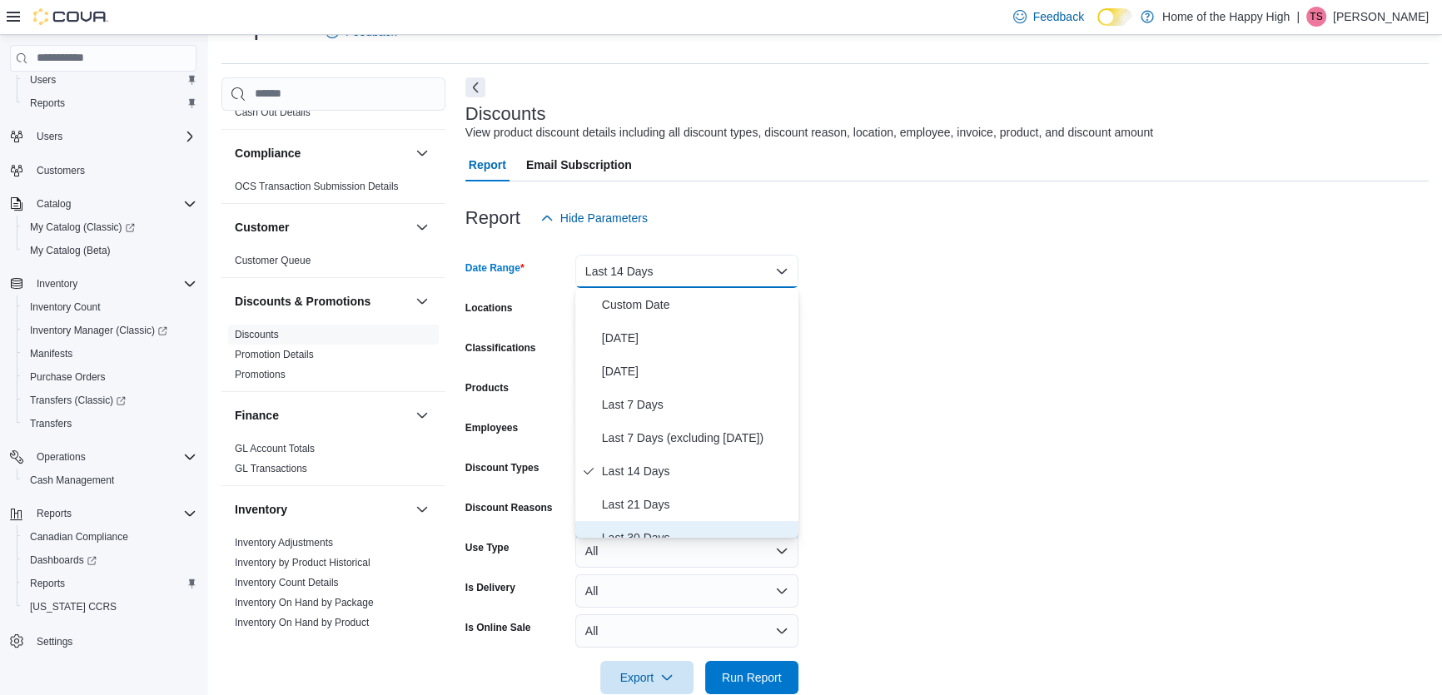
click at [668, 528] on span "Last 30 Days" at bounding box center [697, 538] width 190 height 20
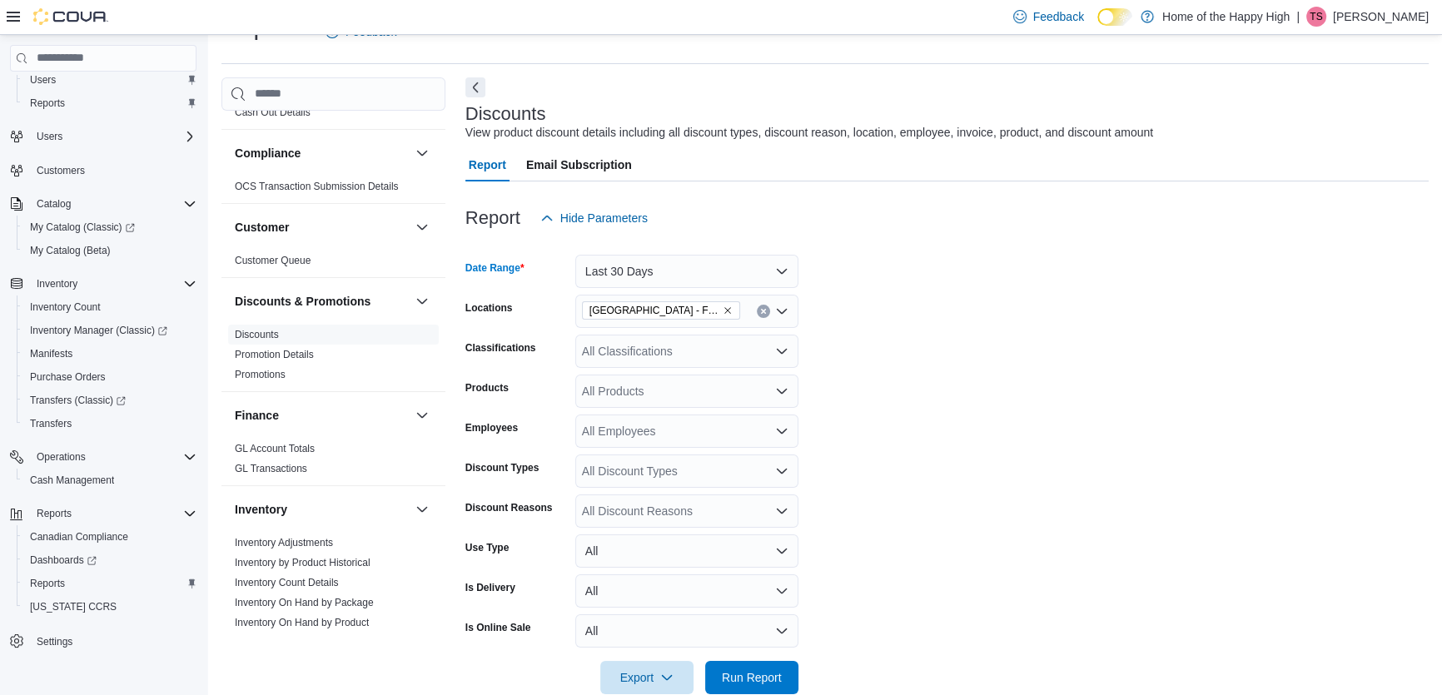
click at [1078, 319] on form "Date Range Last 30 Days Locations [GEOGRAPHIC_DATA] - Pine Centre - Fire & Flow…" at bounding box center [946, 465] width 963 height 460
click at [654, 357] on div "All Classifications" at bounding box center [686, 351] width 223 height 33
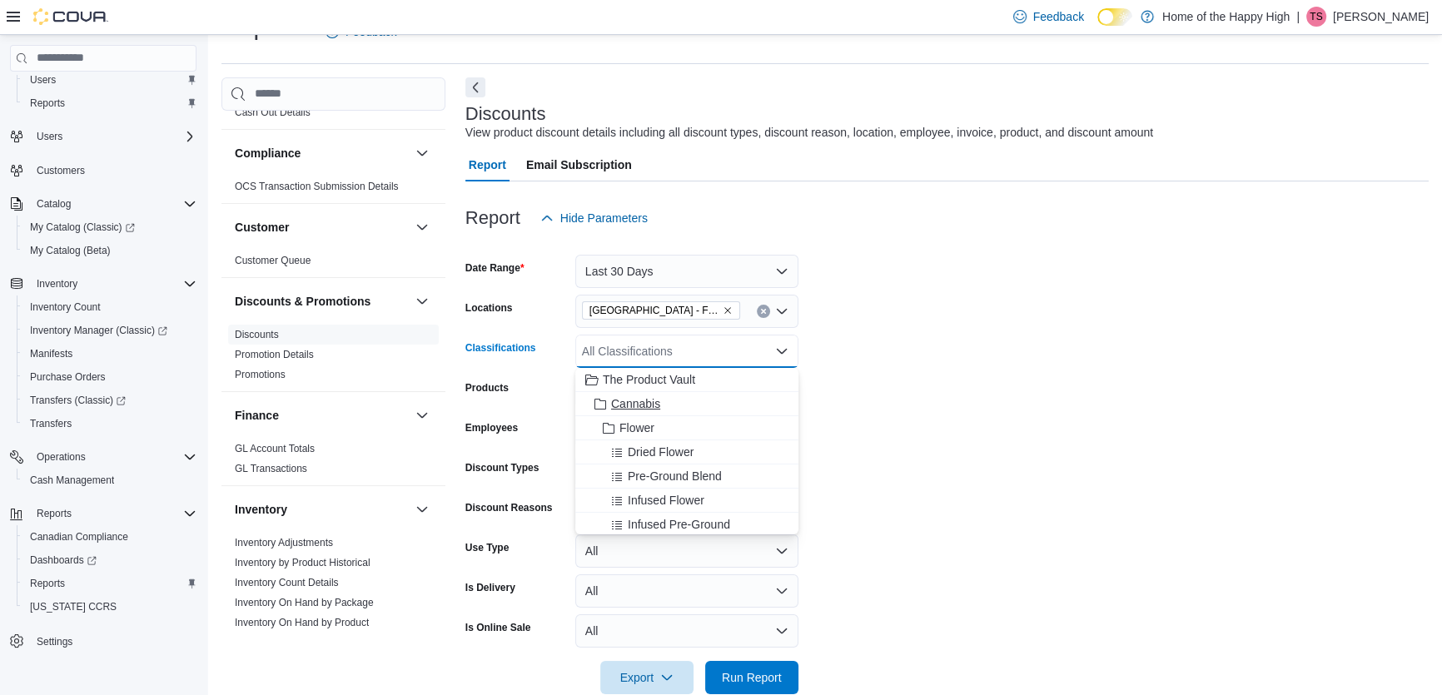
click at [649, 403] on span "Cannabis" at bounding box center [635, 403] width 49 height 17
click at [1131, 352] on form "Date Range Last 30 Days Locations [GEOGRAPHIC_DATA] - Fire & Flower Classificat…" at bounding box center [946, 465] width 963 height 460
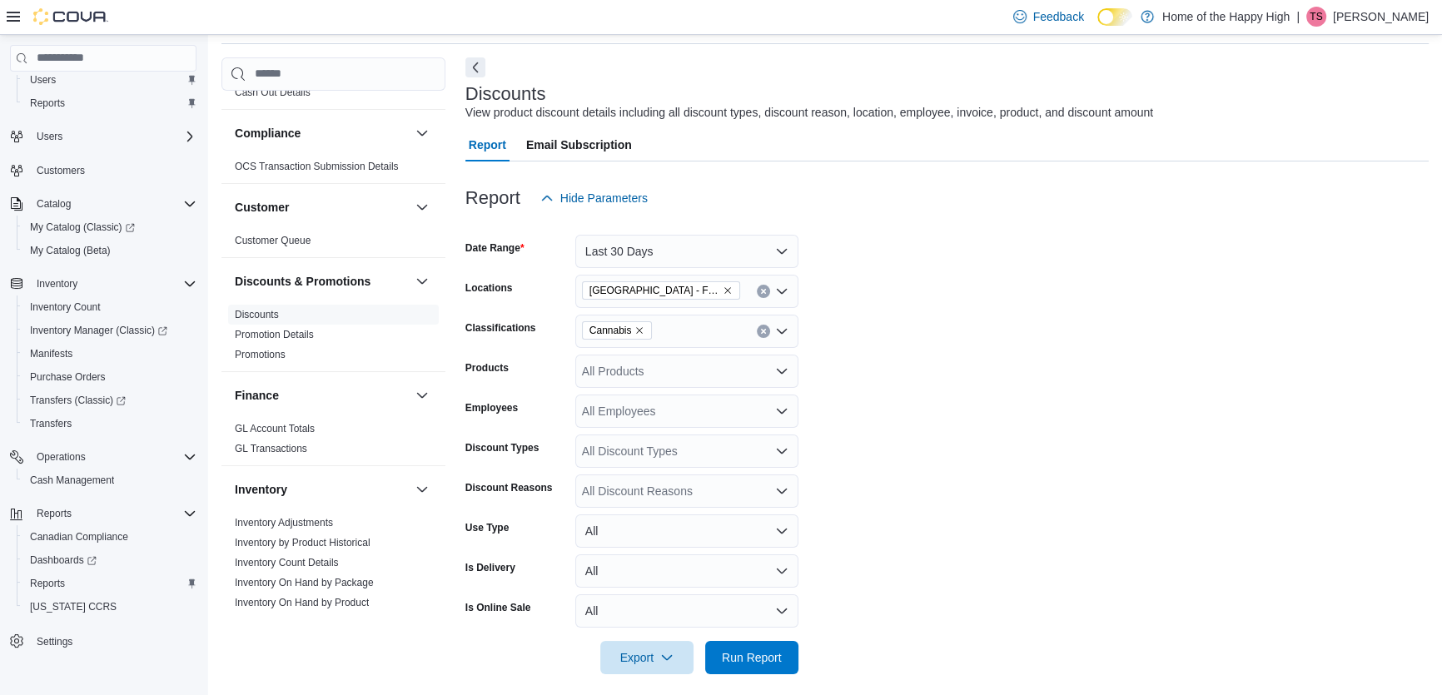
scroll to position [69, 0]
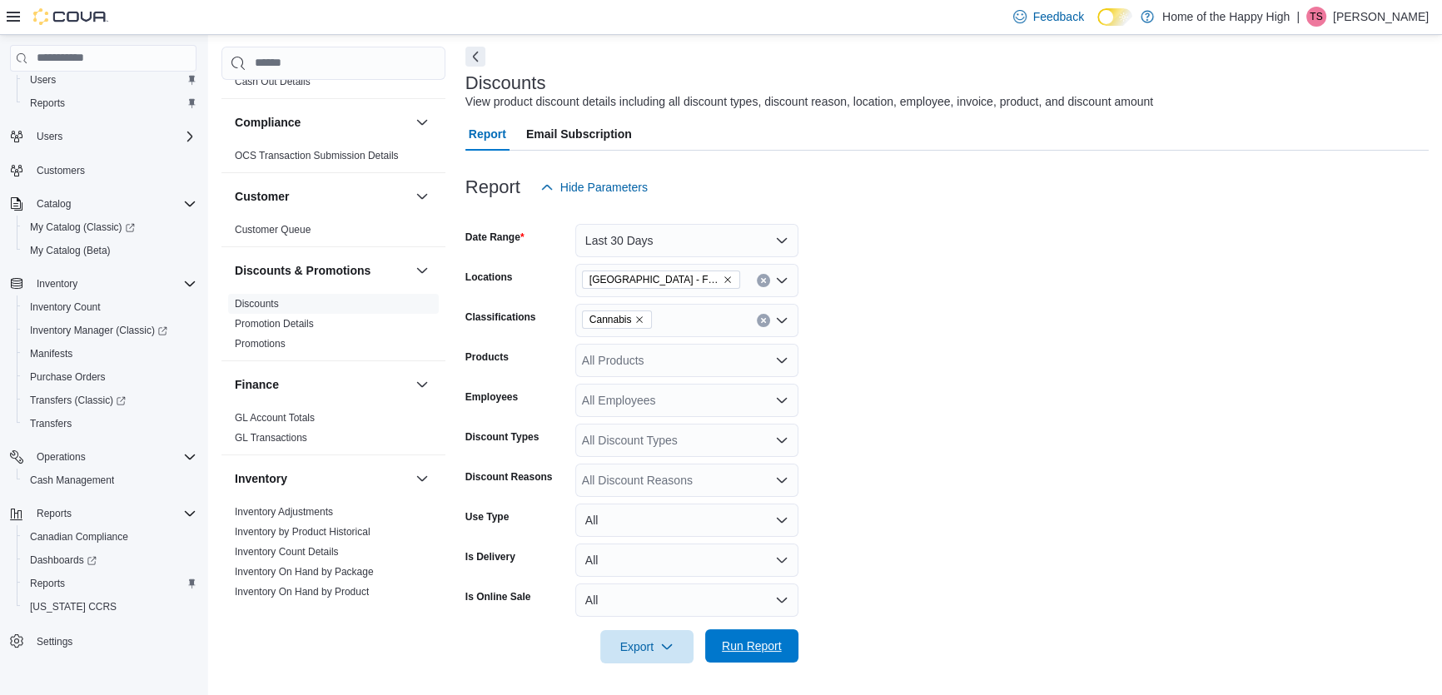
click at [748, 645] on span "Run Report" at bounding box center [752, 646] width 60 height 17
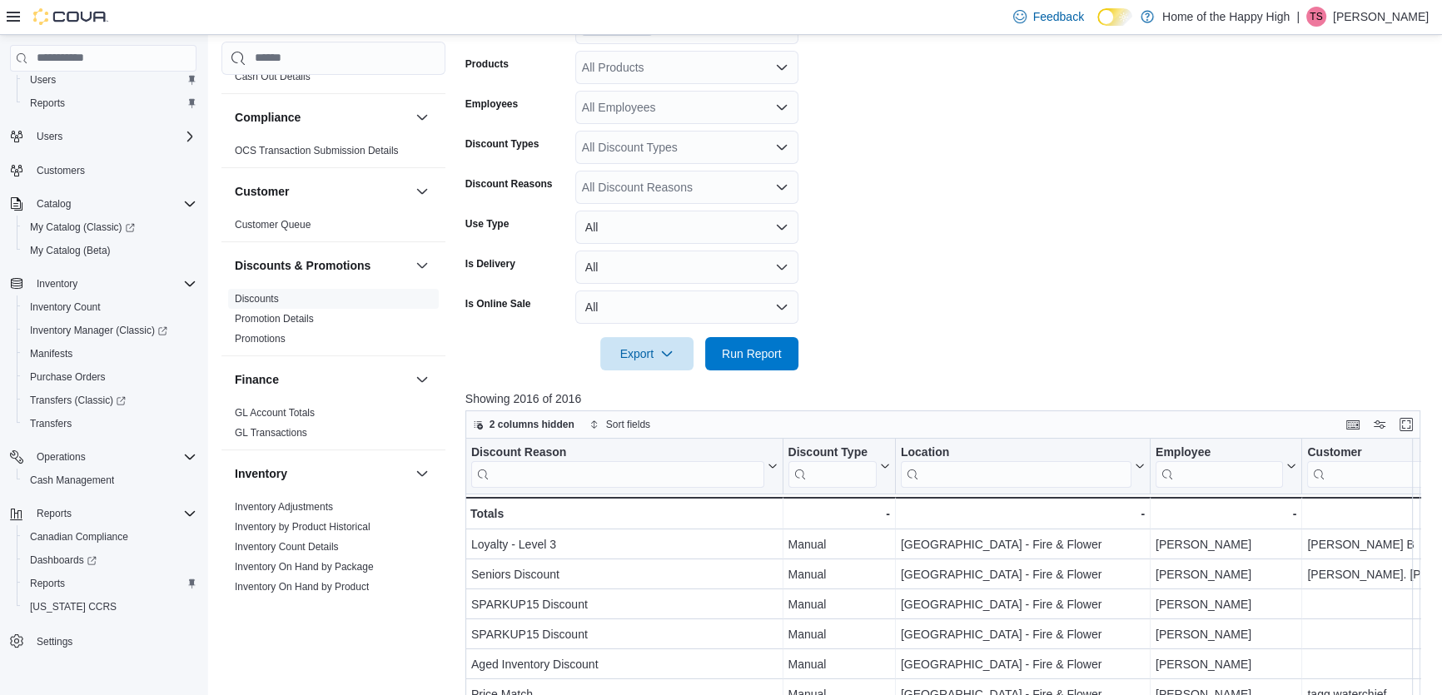
scroll to position [372, 0]
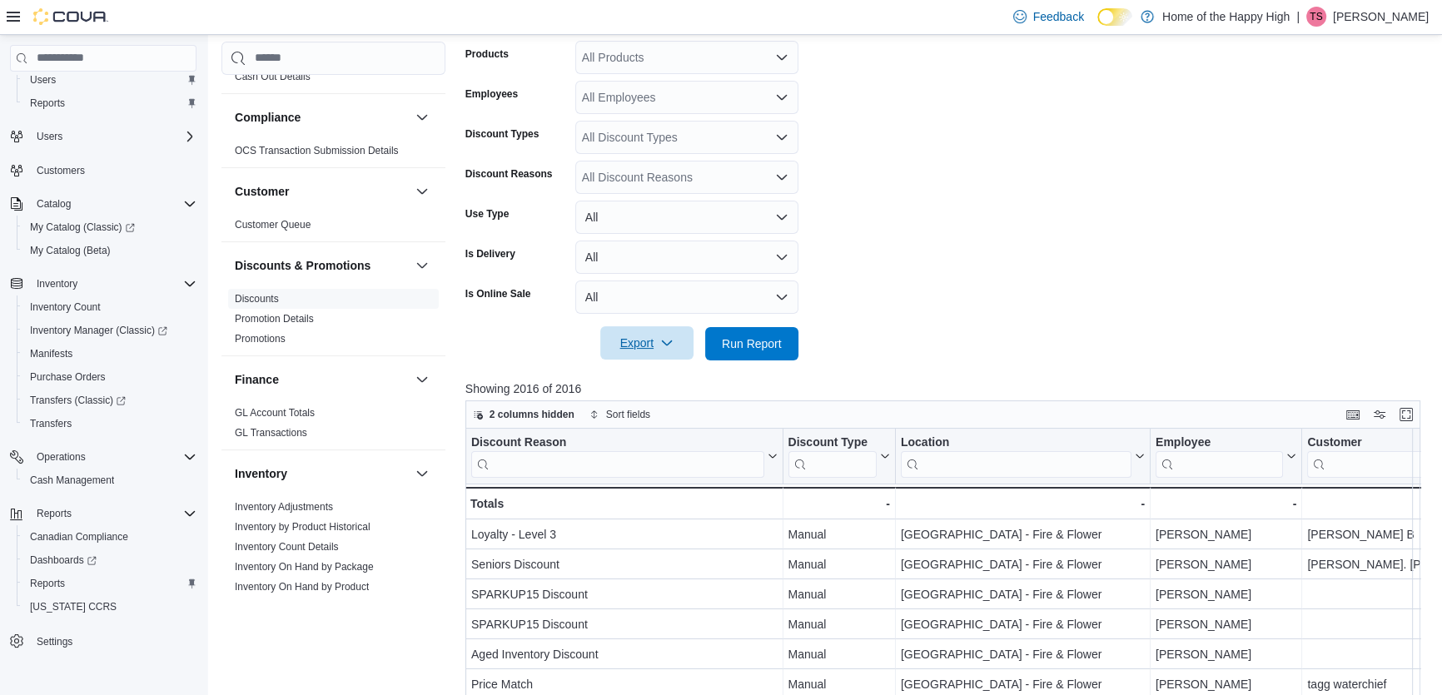
click at [643, 350] on span "Export" at bounding box center [646, 342] width 73 height 33
click at [658, 377] on span "Export to Excel" at bounding box center [649, 376] width 75 height 13
click at [658, 377] on div at bounding box center [947, 370] width 965 height 20
